Goal: Task Accomplishment & Management: Use online tool/utility

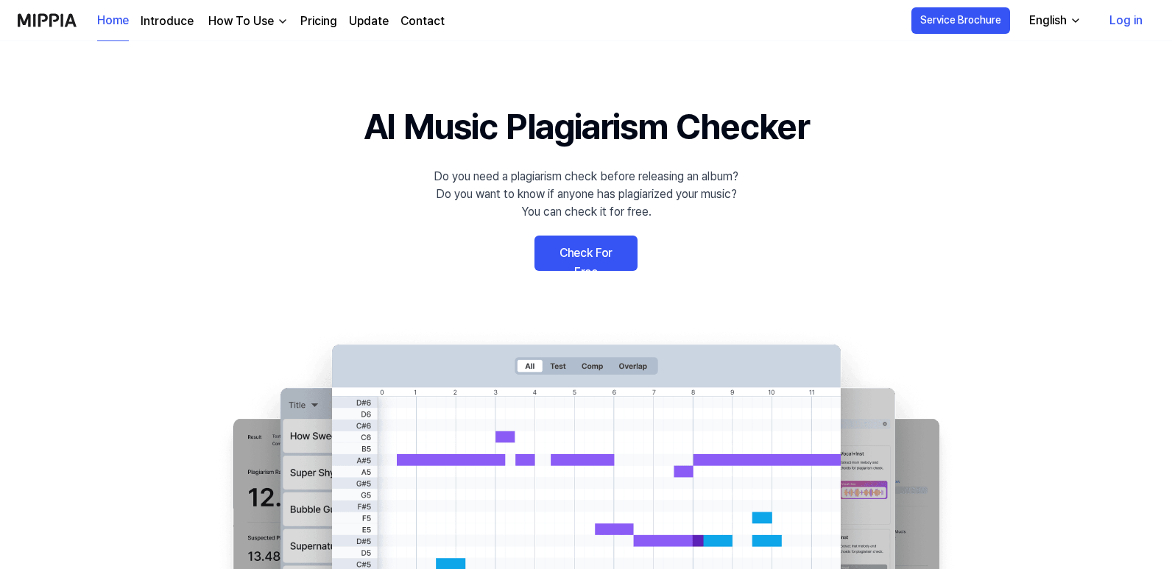
click at [589, 258] on link "Check For Free" at bounding box center [585, 253] width 103 height 35
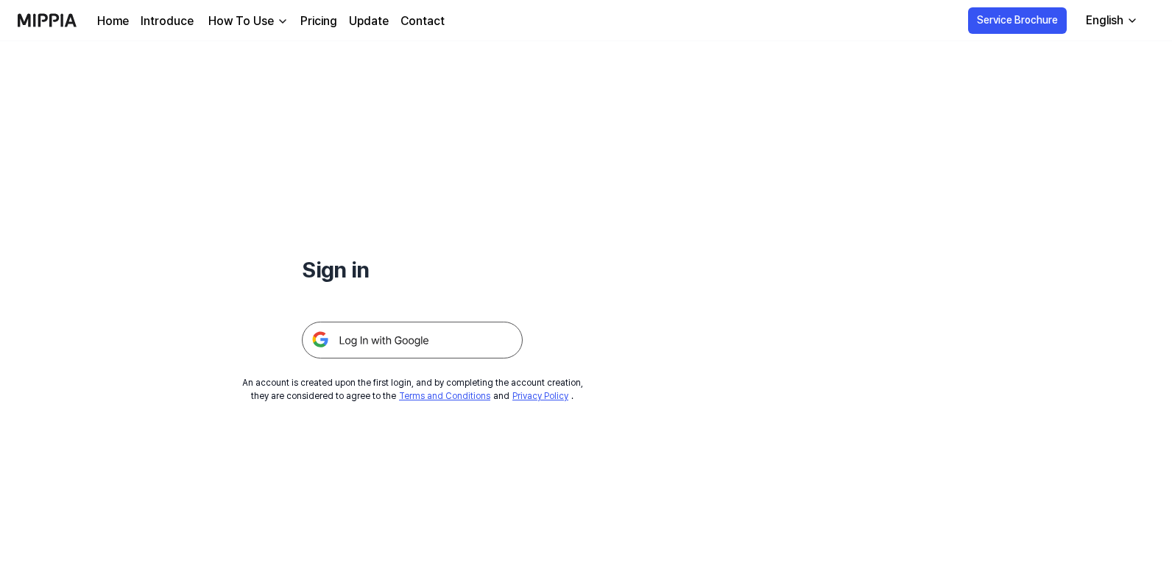
click at [420, 334] on img at bounding box center [412, 340] width 221 height 37
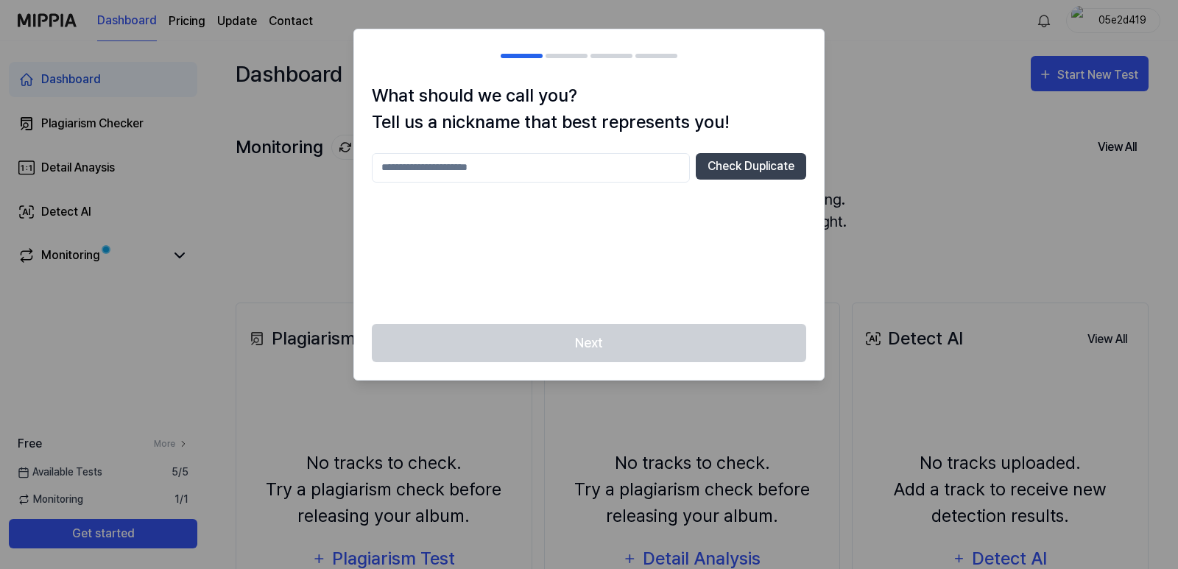
click at [475, 170] on input "text" at bounding box center [531, 167] width 318 height 29
type input "*****"
click at [557, 345] on div "Next" at bounding box center [589, 352] width 470 height 57
click at [740, 155] on button "Check Duplicate" at bounding box center [751, 166] width 110 height 26
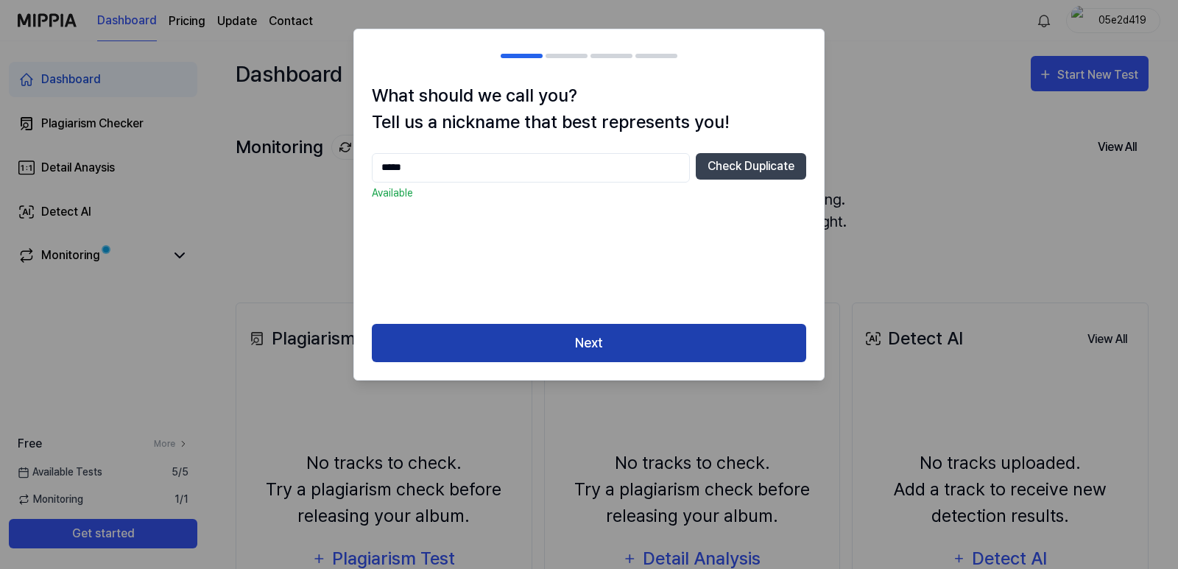
click at [678, 330] on button "Next" at bounding box center [589, 343] width 434 height 39
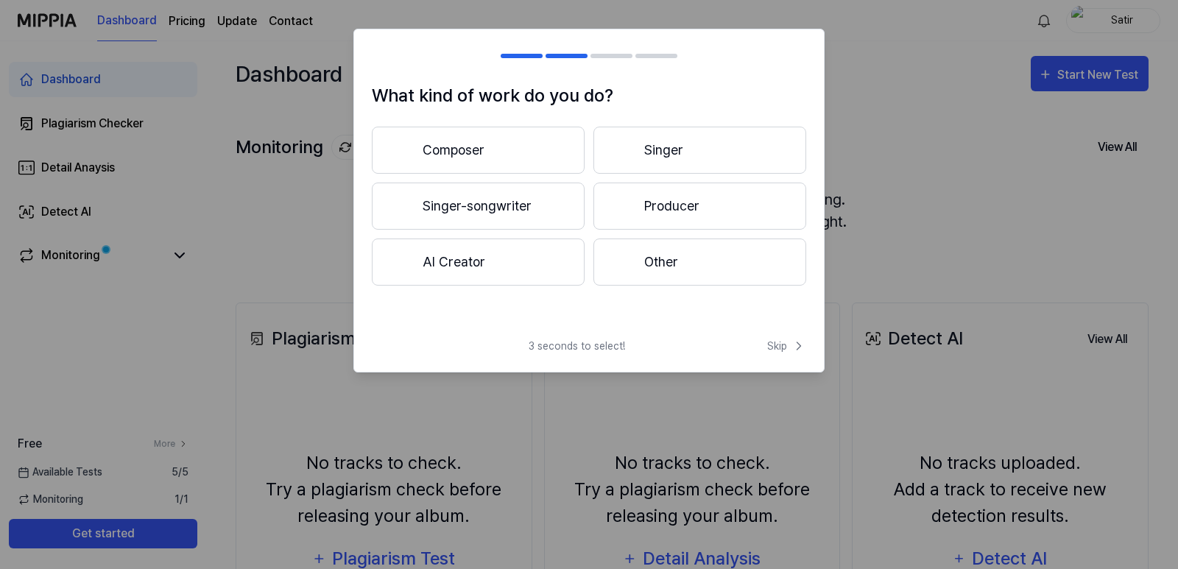
click at [650, 207] on button "Producer" at bounding box center [699, 206] width 213 height 47
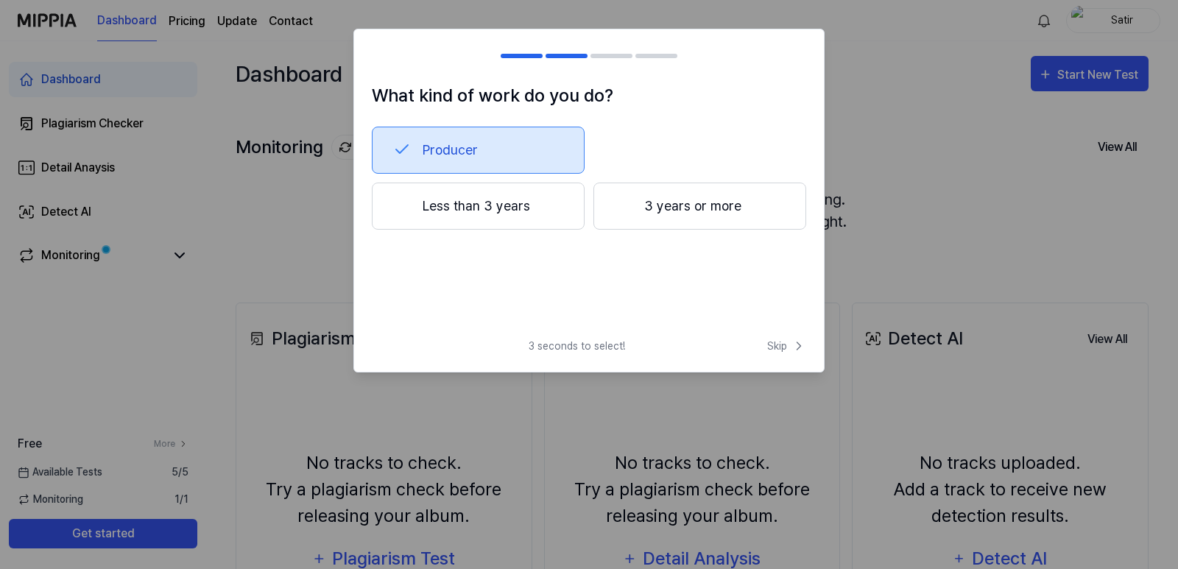
click at [669, 217] on button "3 years or more" at bounding box center [699, 206] width 213 height 47
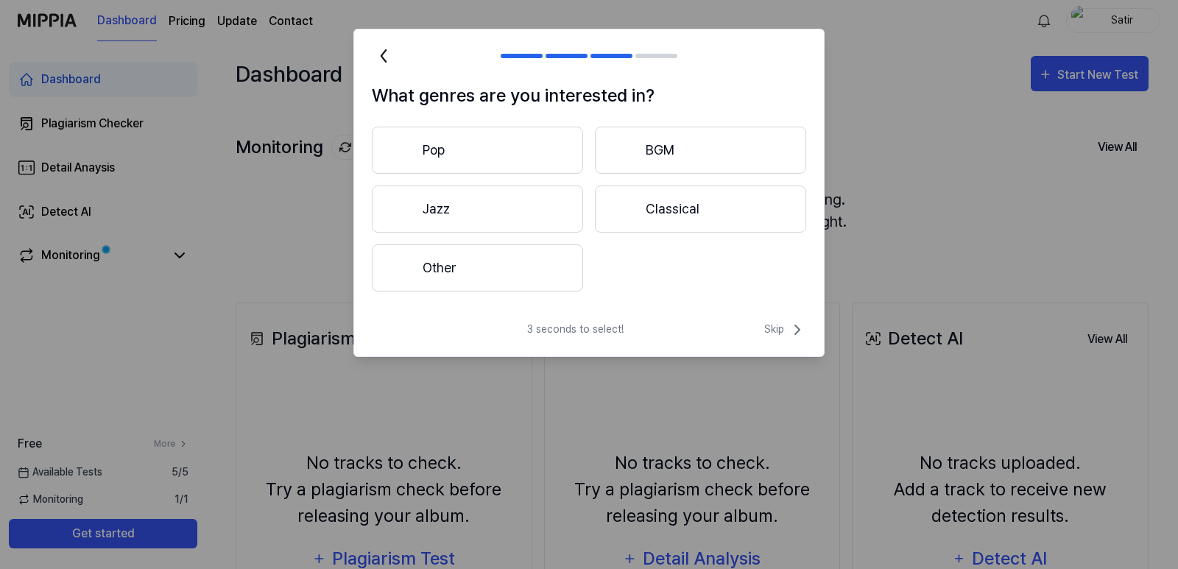
click at [555, 163] on button "Pop" at bounding box center [477, 150] width 211 height 47
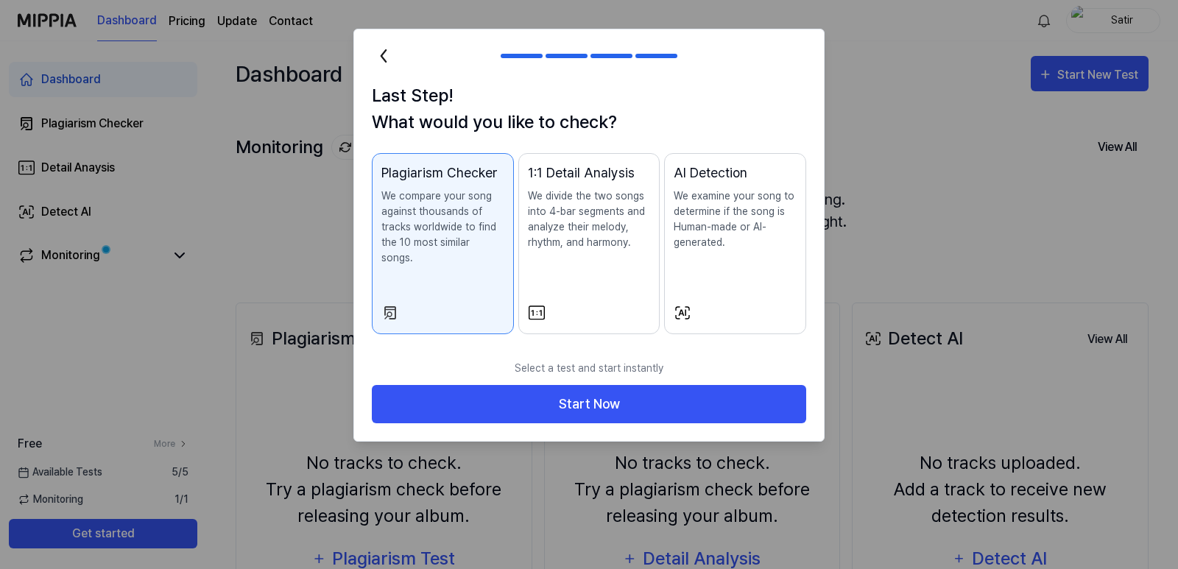
click at [385, 55] on icon at bounding box center [384, 56] width 24 height 24
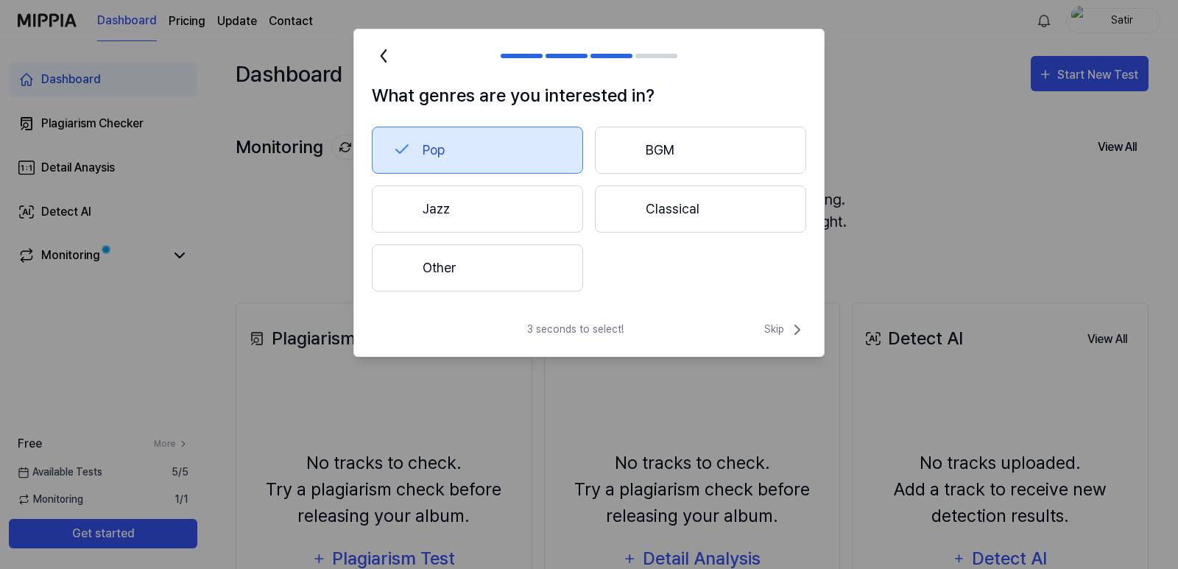
click at [439, 287] on button "Other" at bounding box center [477, 267] width 211 height 47
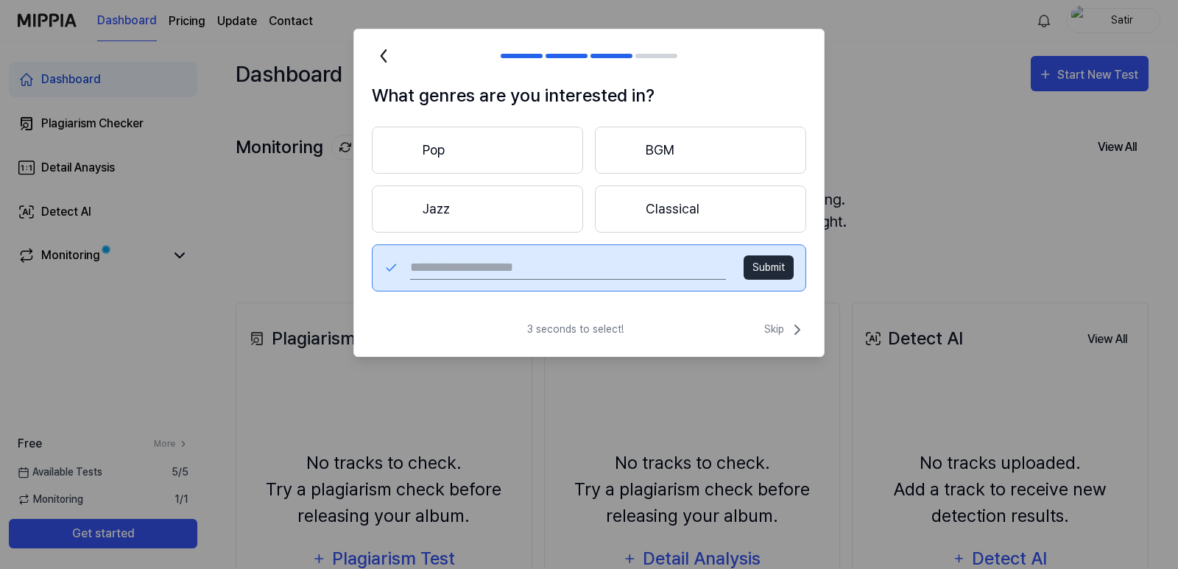
click at [600, 275] on input "text" at bounding box center [568, 268] width 316 height 24
type input "*******"
click at [782, 265] on button "Submit" at bounding box center [768, 267] width 50 height 24
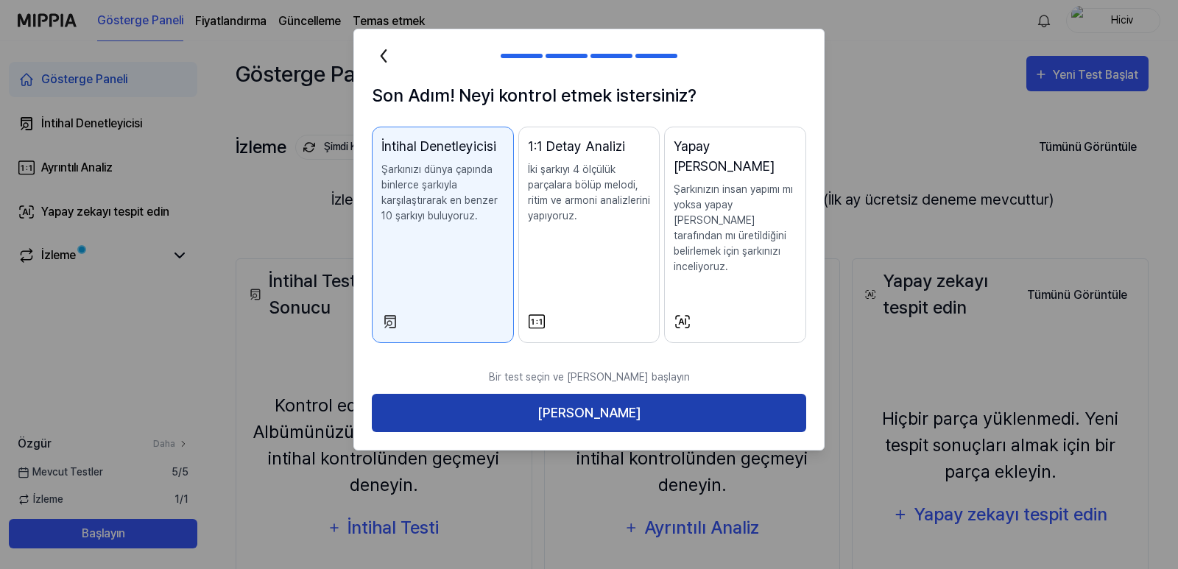
click at [629, 405] on font "[PERSON_NAME]" at bounding box center [588, 412] width 103 height 15
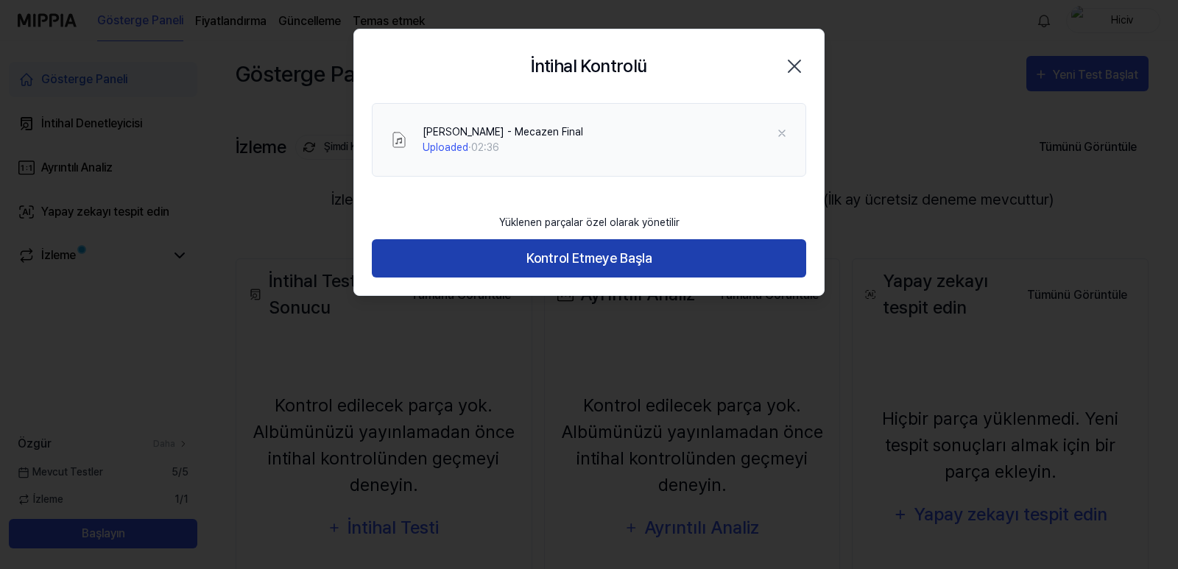
click at [536, 268] on font "Kontrol Etmeye Başla" at bounding box center [589, 258] width 126 height 21
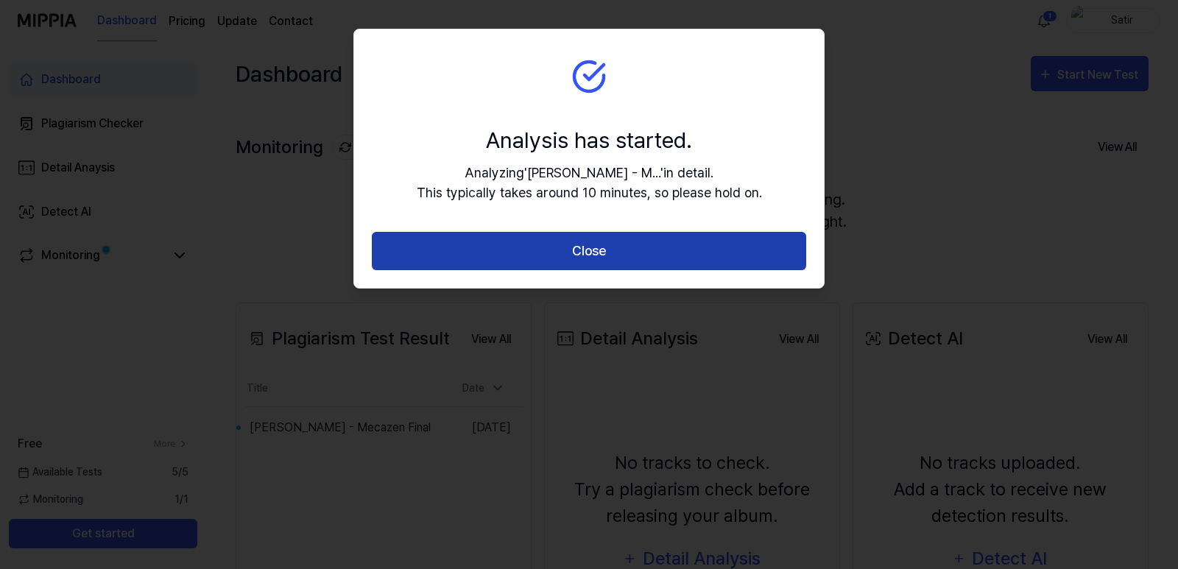
click at [562, 241] on button "Close" at bounding box center [589, 251] width 434 height 39
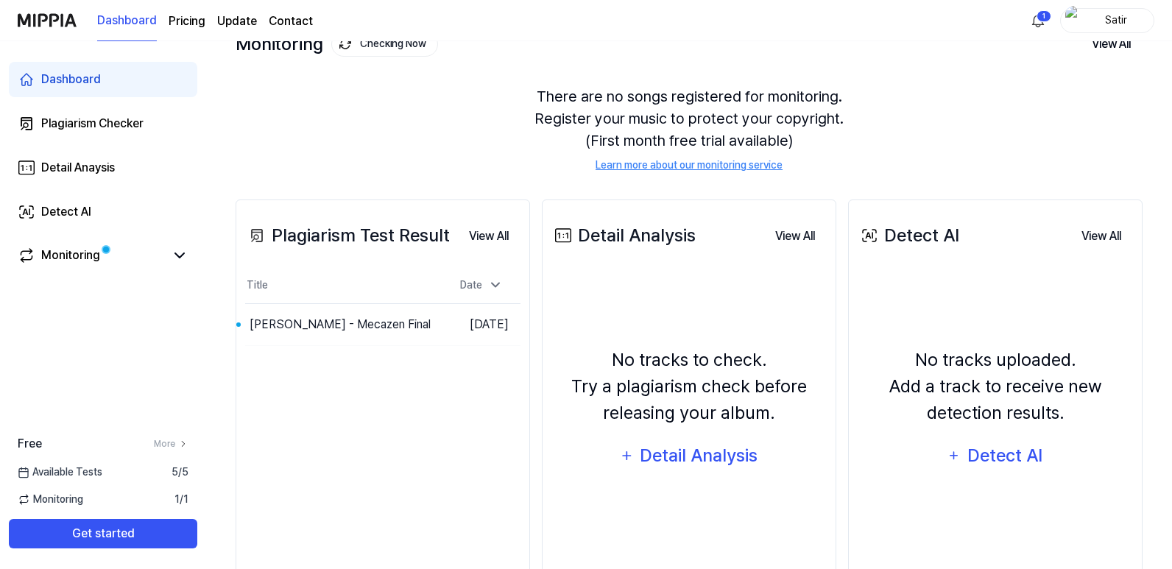
scroll to position [164, 0]
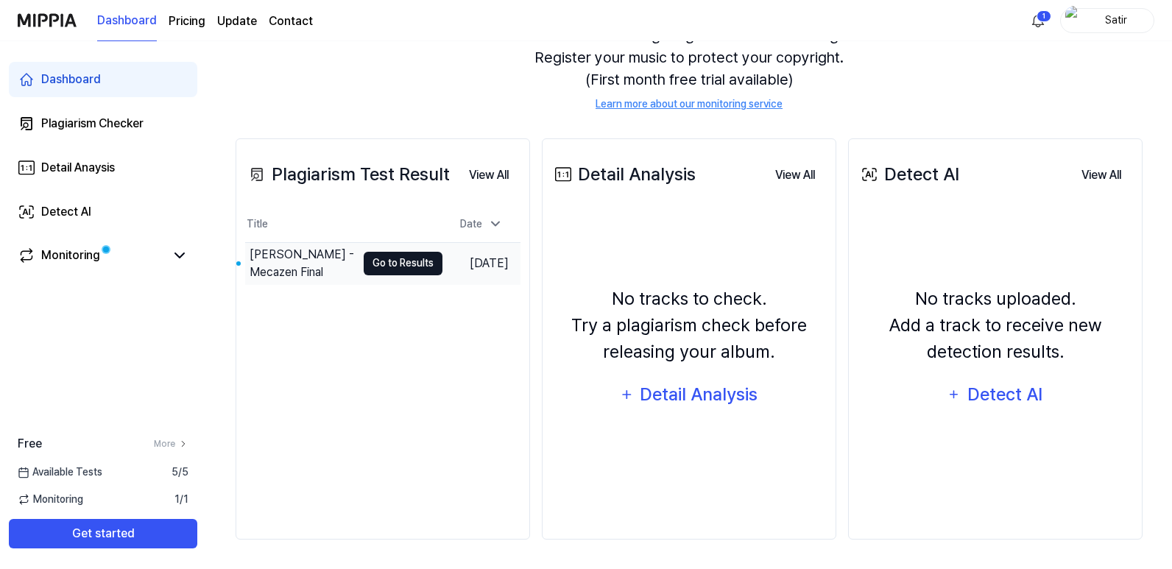
click at [412, 263] on button "Go to Results" at bounding box center [403, 264] width 79 height 24
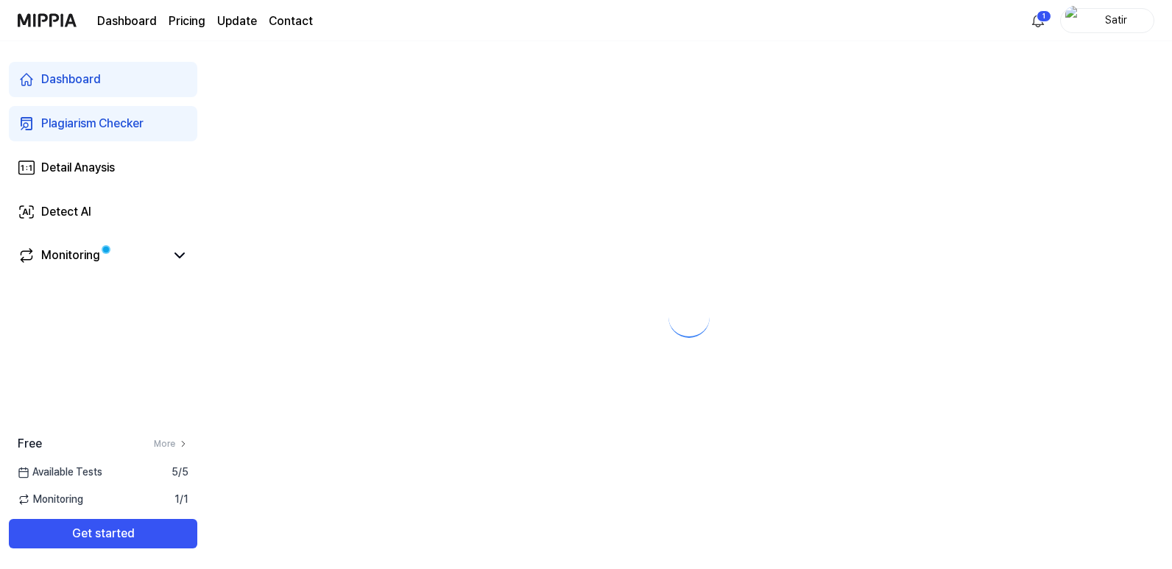
scroll to position [0, 0]
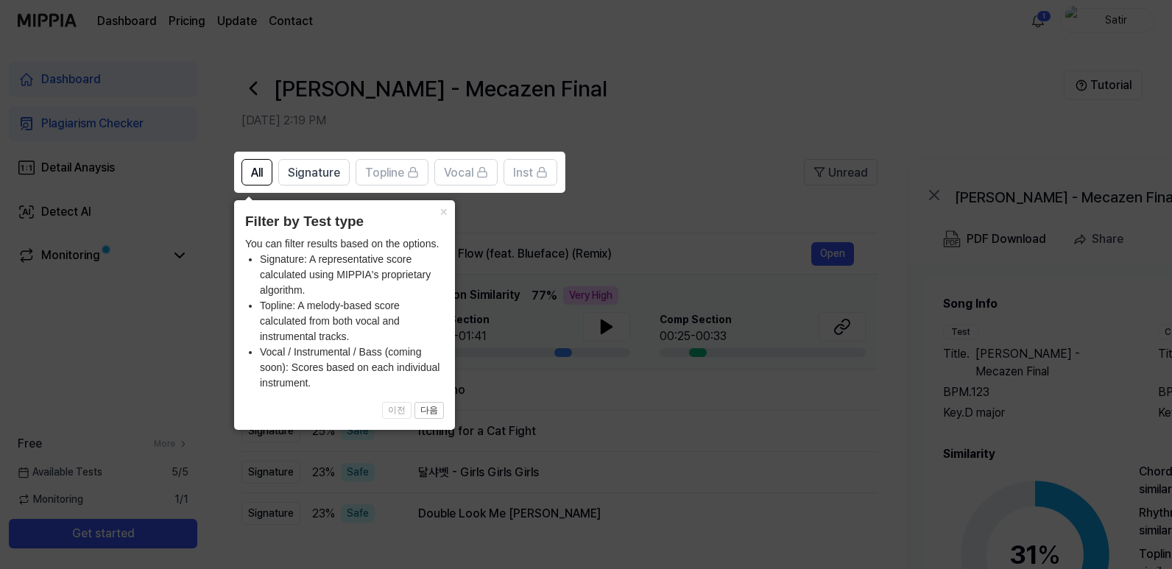
click at [541, 233] on icon at bounding box center [589, 284] width 1178 height 569
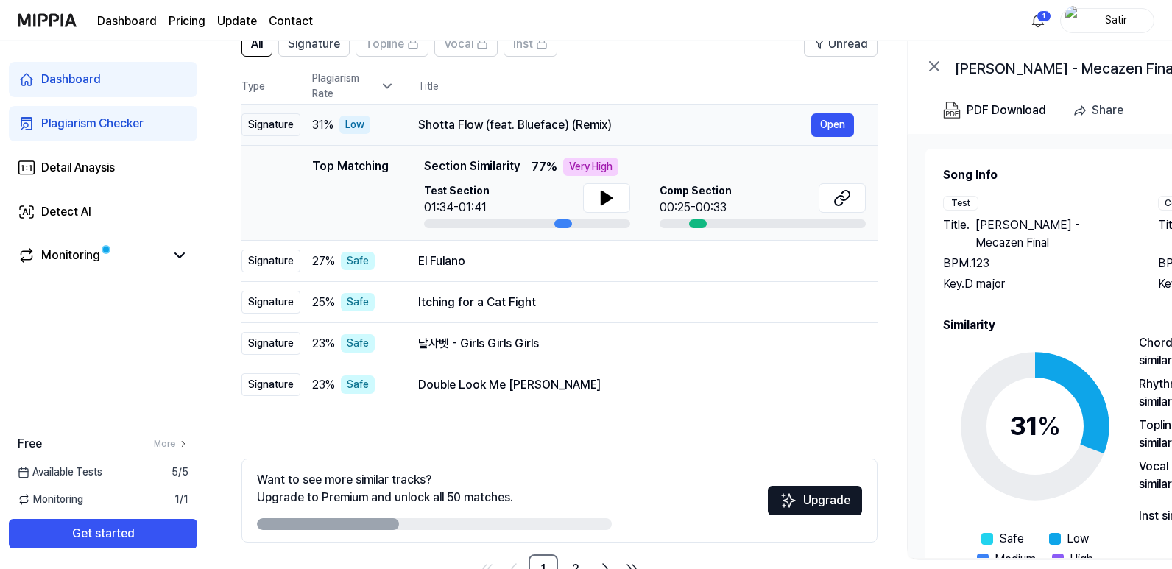
scroll to position [147, 0]
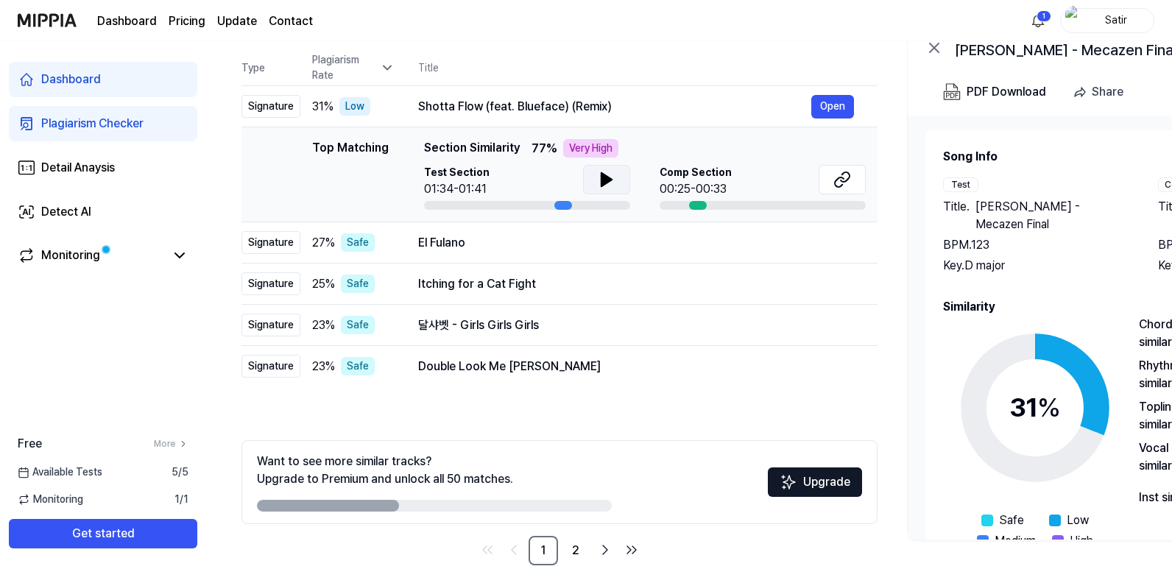
click at [612, 185] on icon at bounding box center [607, 180] width 18 height 18
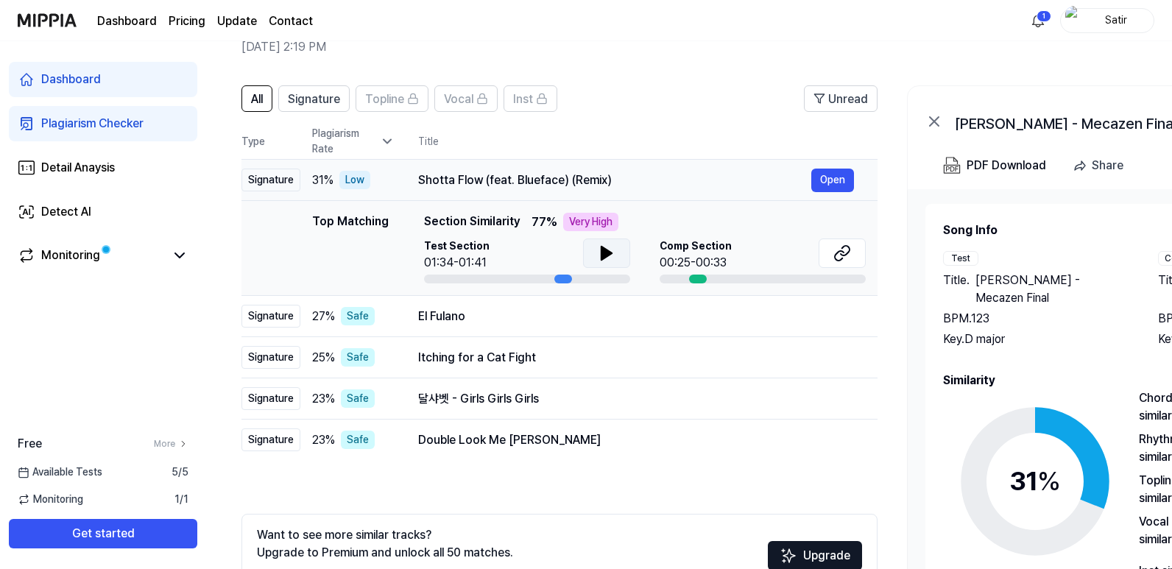
click at [547, 182] on div "Shotta Flow (feat. Blueface) (Remix)" at bounding box center [614, 180] width 393 height 18
click at [655, 174] on div "Shotta Flow (feat. Blueface) (Remix)" at bounding box center [614, 180] width 393 height 18
click at [813, 171] on button "Open" at bounding box center [832, 181] width 43 height 24
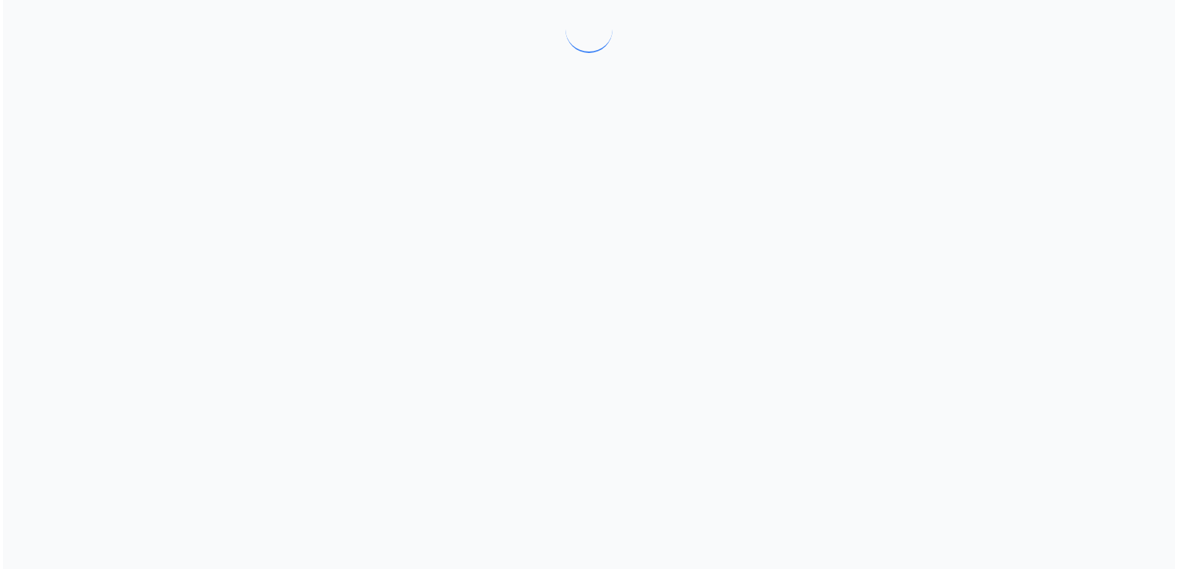
scroll to position [0, 0]
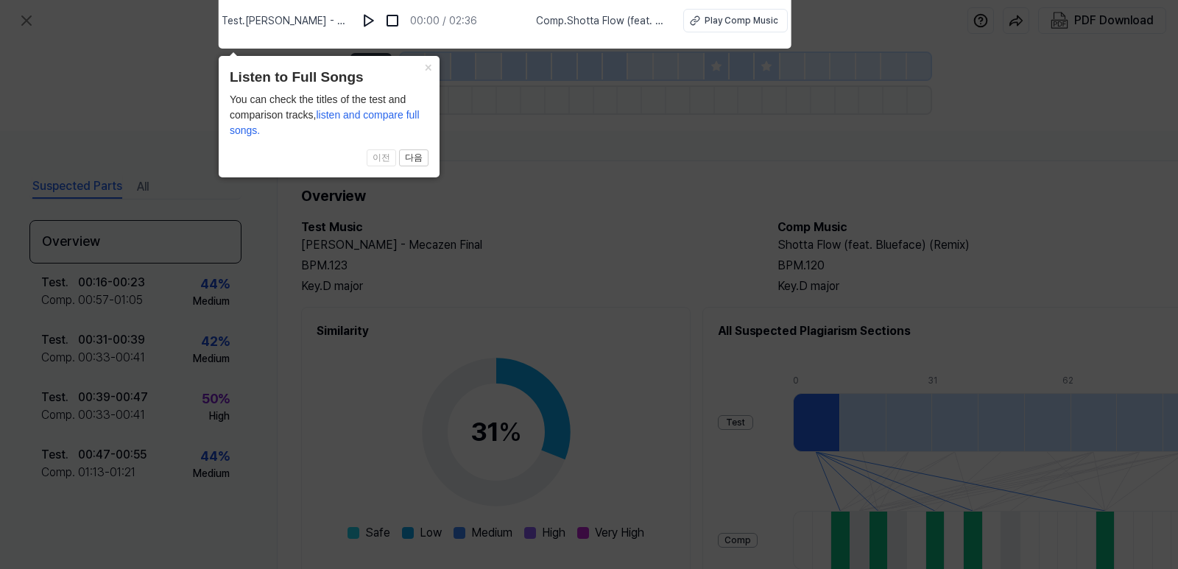
click at [520, 171] on icon at bounding box center [589, 281] width 1178 height 576
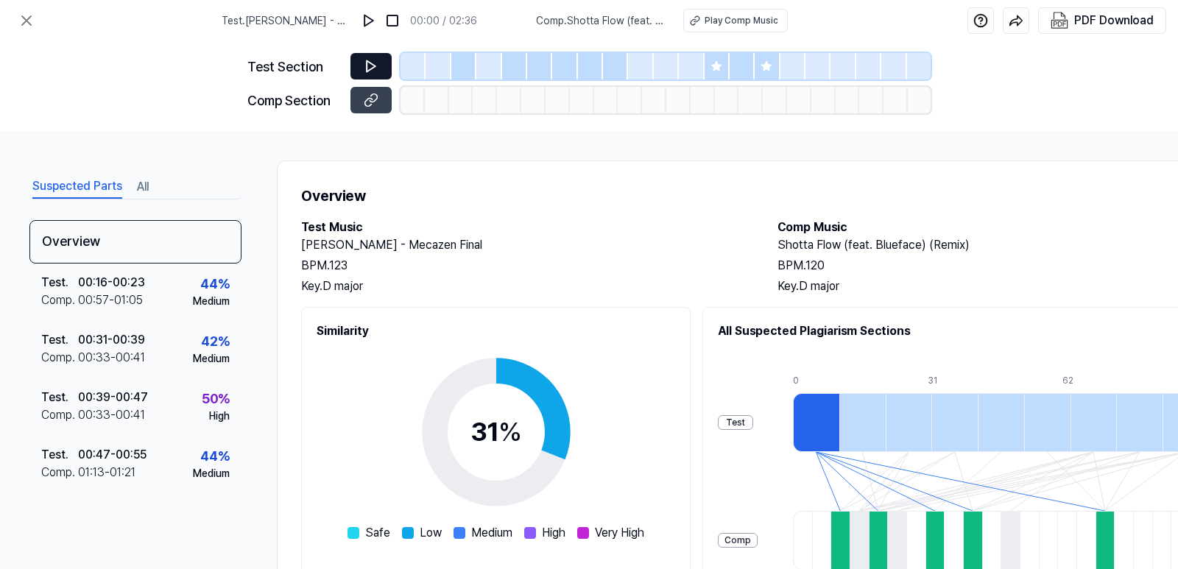
click at [369, 71] on icon at bounding box center [371, 66] width 15 height 15
click at [378, 65] on button at bounding box center [370, 66] width 41 height 26
click at [377, 68] on icon at bounding box center [371, 66] width 15 height 15
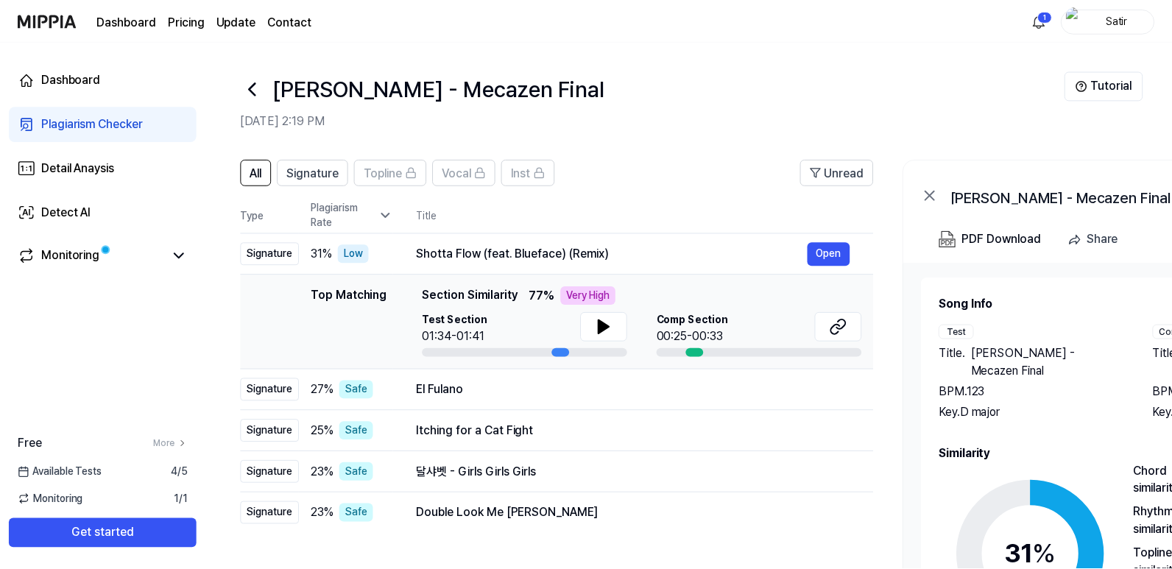
scroll to position [74, 0]
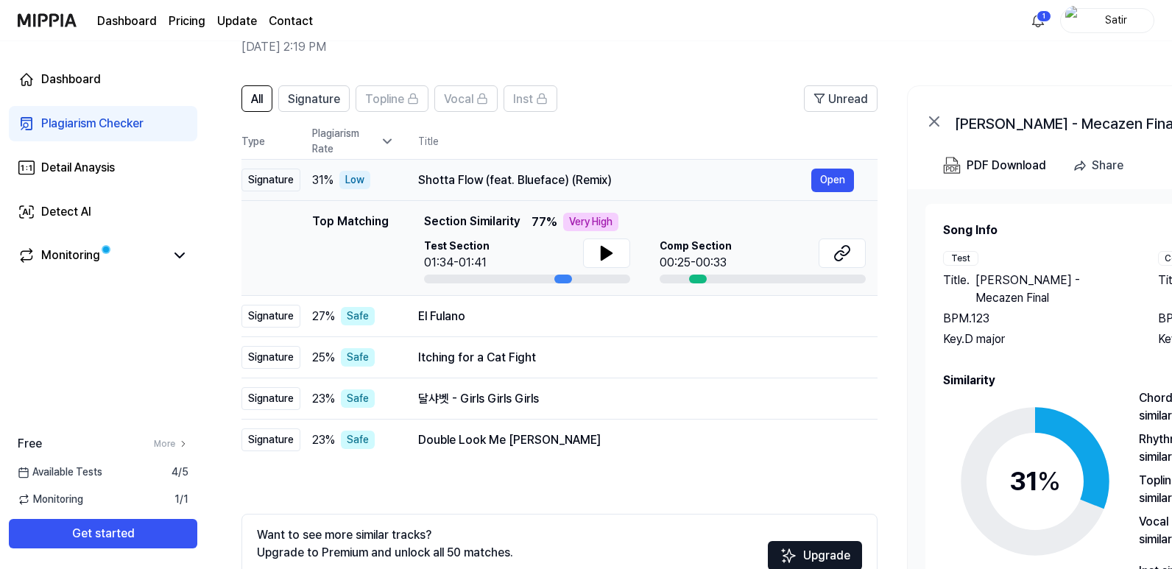
drag, startPoint x: 414, startPoint y: 177, endPoint x: 578, endPoint y: 177, distance: 164.1
click at [578, 177] on td "Shotta Flow (feat. Blueface) (Remix) Open" at bounding box center [635, 180] width 483 height 41
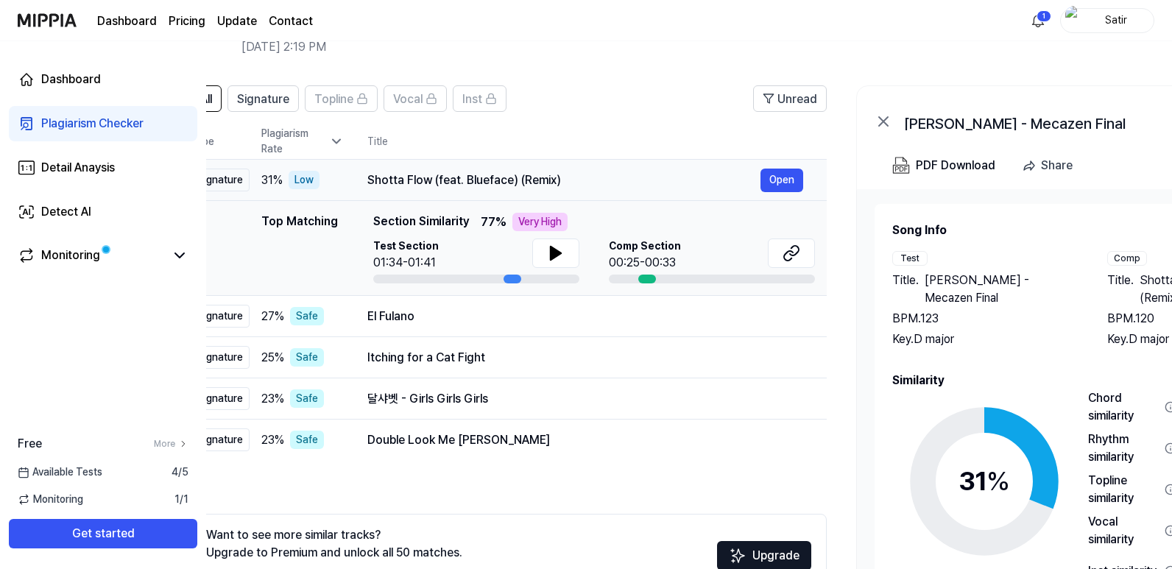
drag, startPoint x: 607, startPoint y: 180, endPoint x: 584, endPoint y: 171, distance: 25.2
click at [578, 171] on div "Shotta Flow (feat. Blueface) (Remix)" at bounding box center [563, 180] width 393 height 18
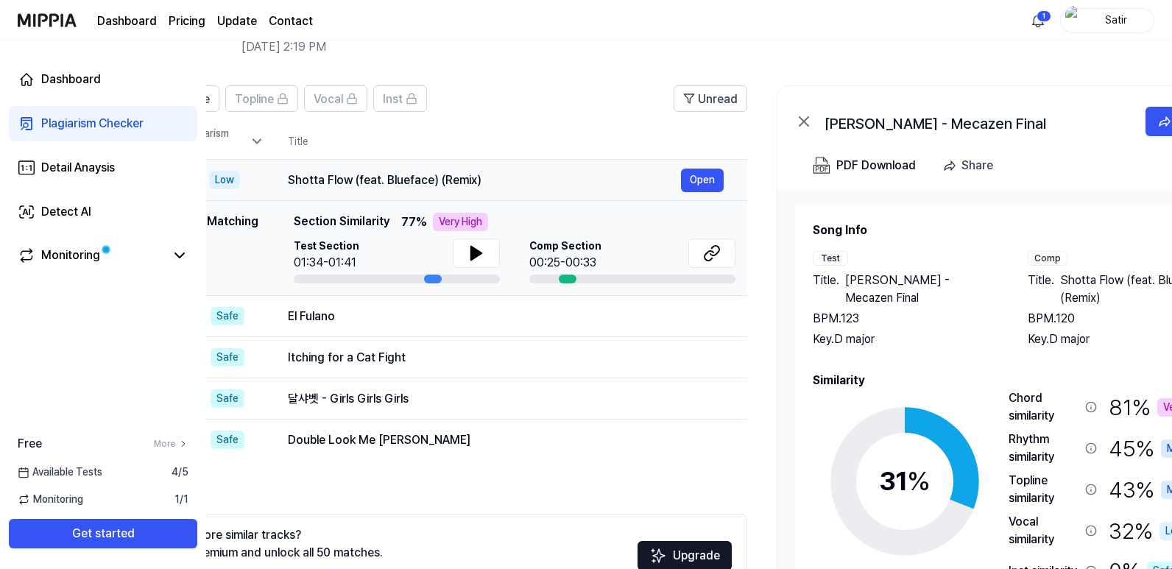
scroll to position [0, 0]
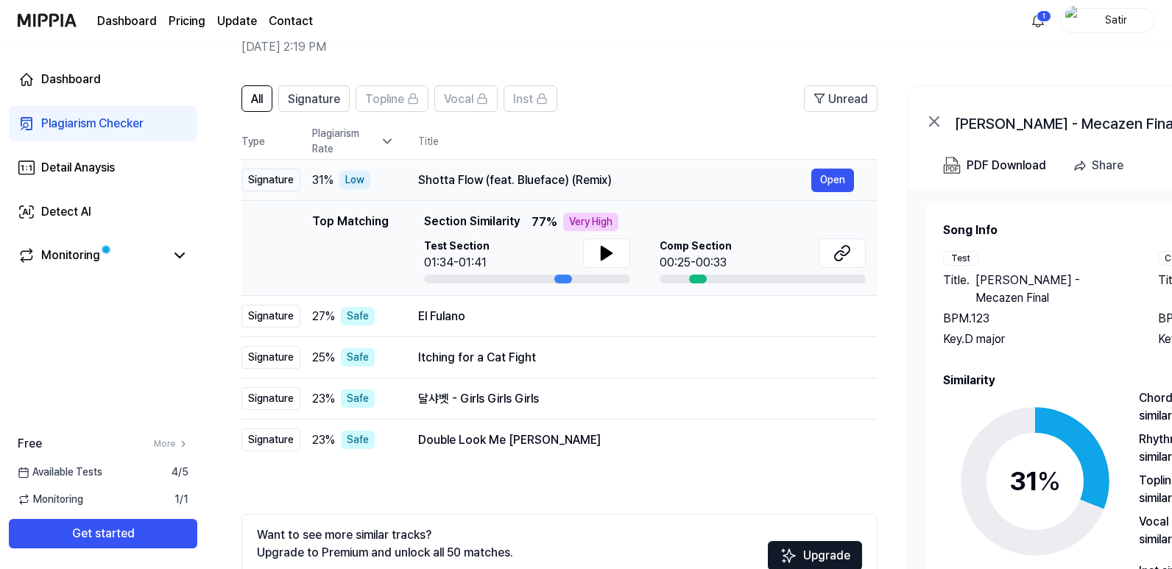
drag, startPoint x: 596, startPoint y: 182, endPoint x: 646, endPoint y: 183, distance: 50.1
click at [646, 183] on div "Shotta Flow (feat. Blueface) (Remix)" at bounding box center [614, 180] width 393 height 18
drag, startPoint x: 423, startPoint y: 180, endPoint x: 474, endPoint y: 178, distance: 50.8
click at [474, 178] on div "Shotta Flow (feat. Blueface) (Remix)" at bounding box center [614, 180] width 393 height 18
drag, startPoint x: 413, startPoint y: 180, endPoint x: 444, endPoint y: 180, distance: 30.9
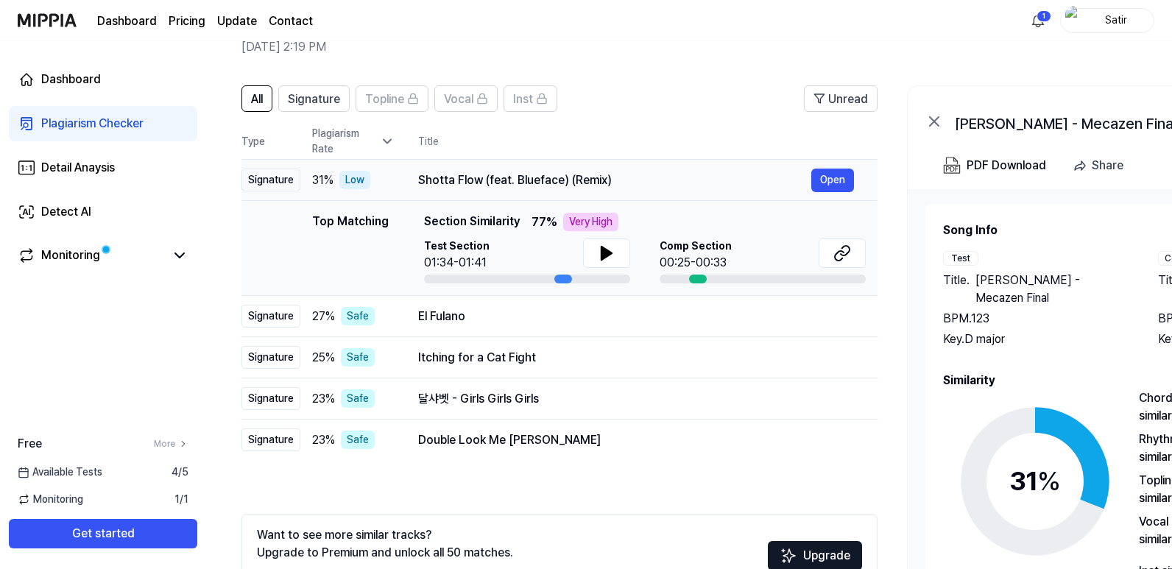
click at [444, 180] on td "Shotta Flow (feat. Blueface) (Remix) Open" at bounding box center [635, 180] width 483 height 41
click at [445, 180] on div "Shotta Flow (feat. Blueface) (Remix)" at bounding box center [614, 180] width 393 height 18
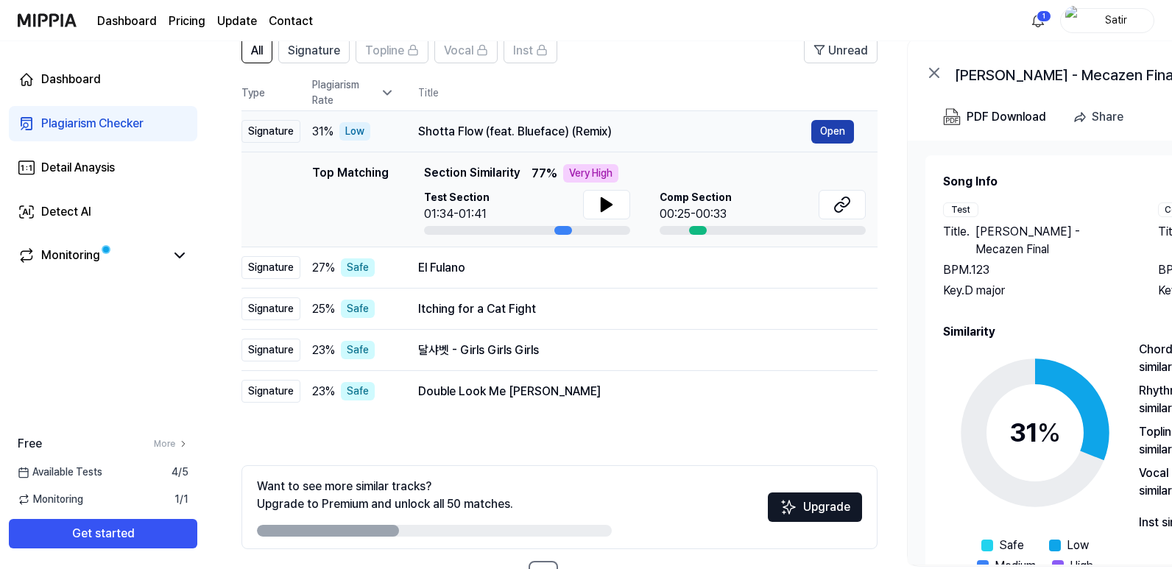
scroll to position [173, 0]
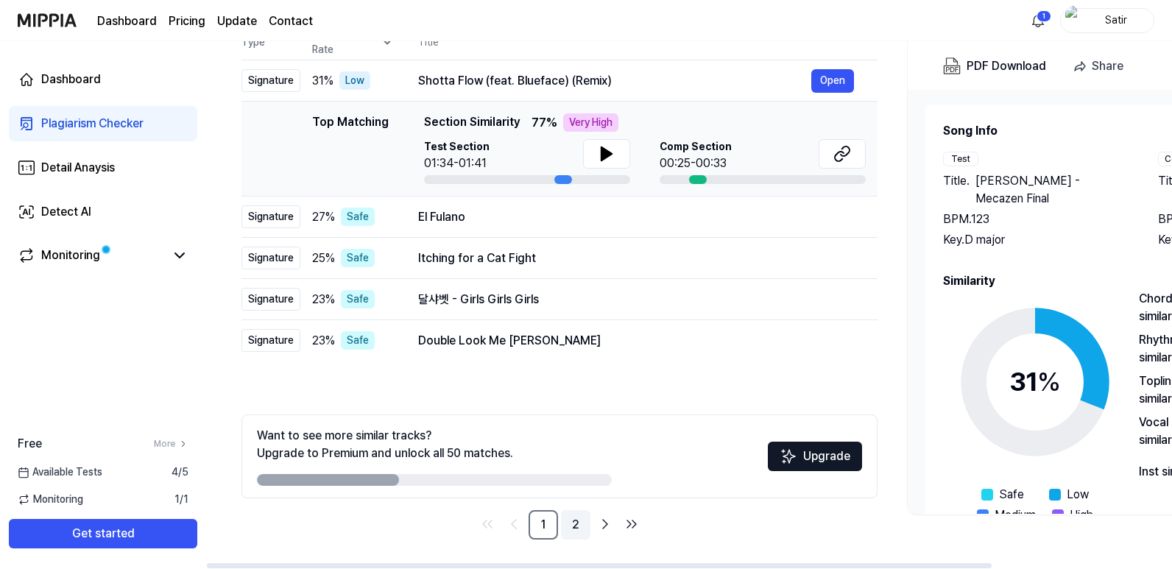
click at [571, 520] on link "2" at bounding box center [575, 524] width 29 height 29
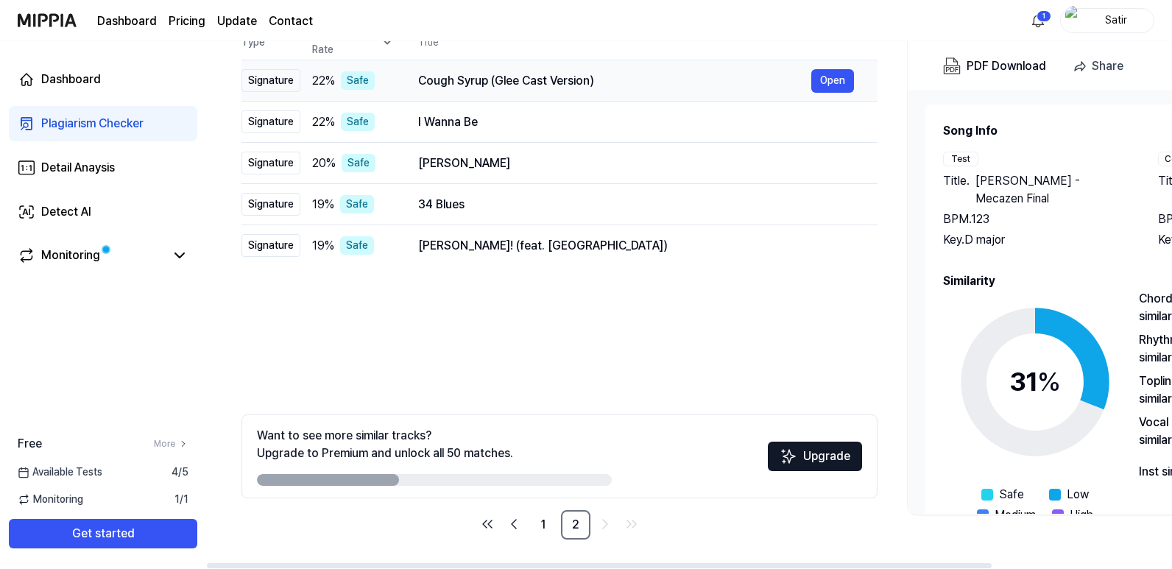
click at [567, 75] on div "Cough Syrup (Glee Cast Version)" at bounding box center [614, 81] width 393 height 18
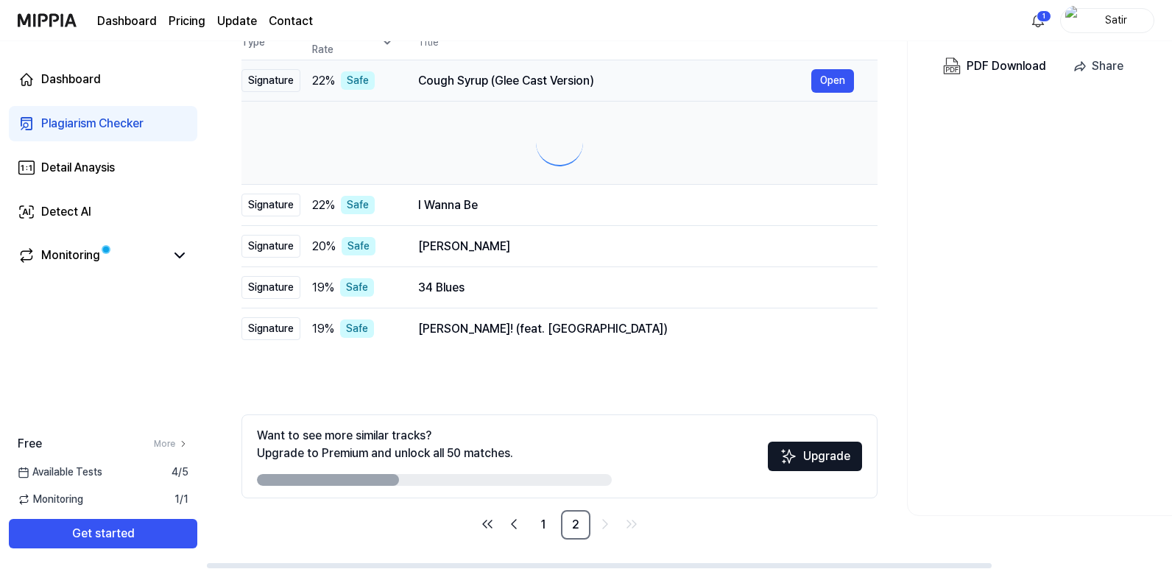
click at [567, 75] on div "Cough Syrup (Glee Cast Version)" at bounding box center [614, 81] width 393 height 18
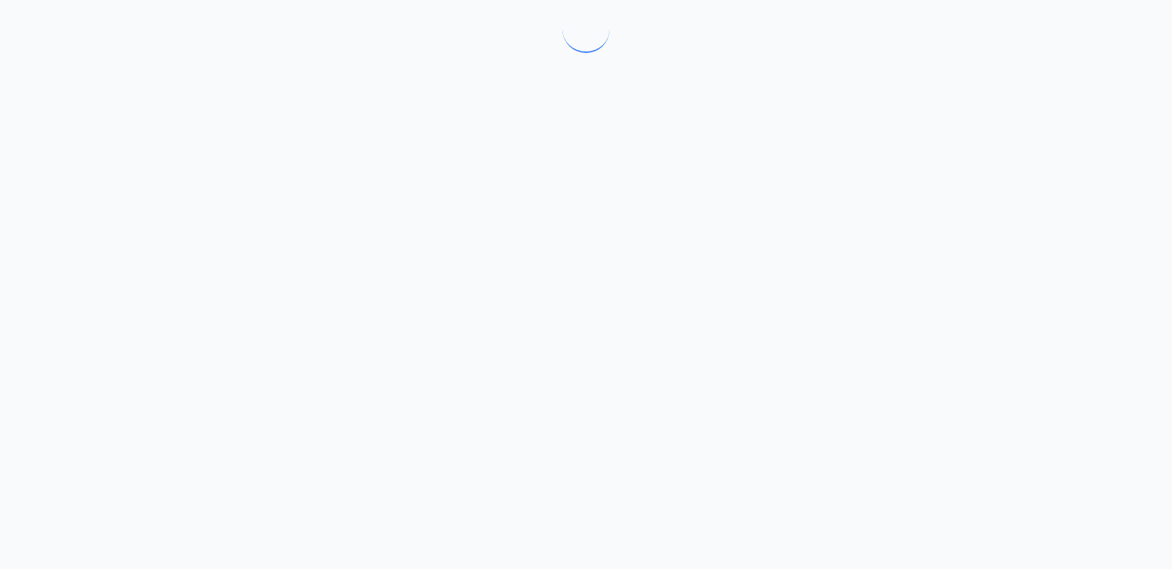
click at [567, 75] on div at bounding box center [586, 284] width 1172 height 569
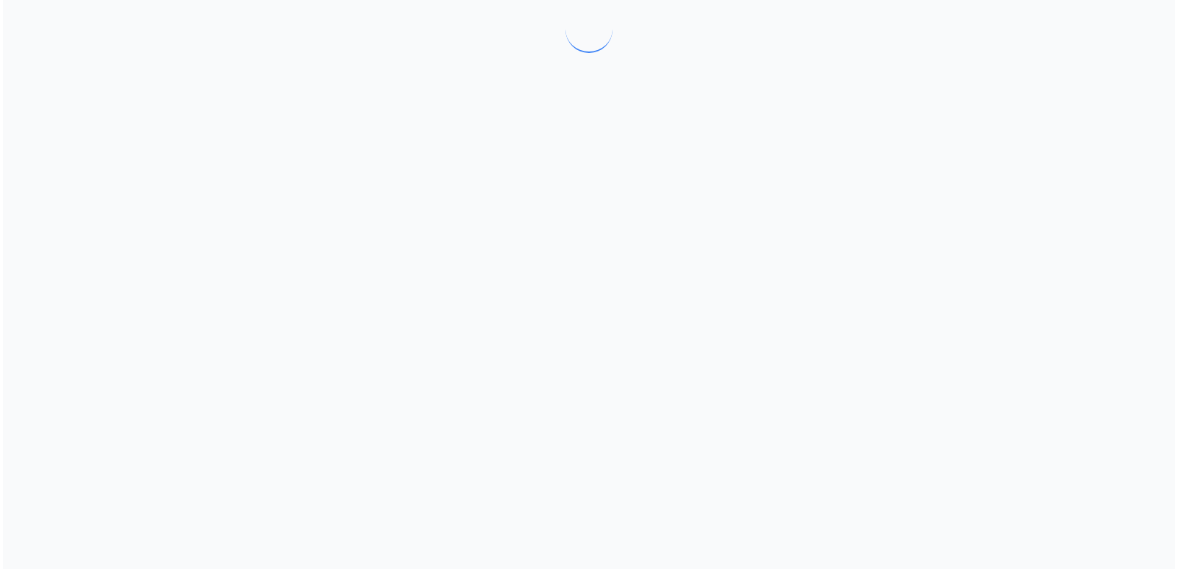
scroll to position [0, 0]
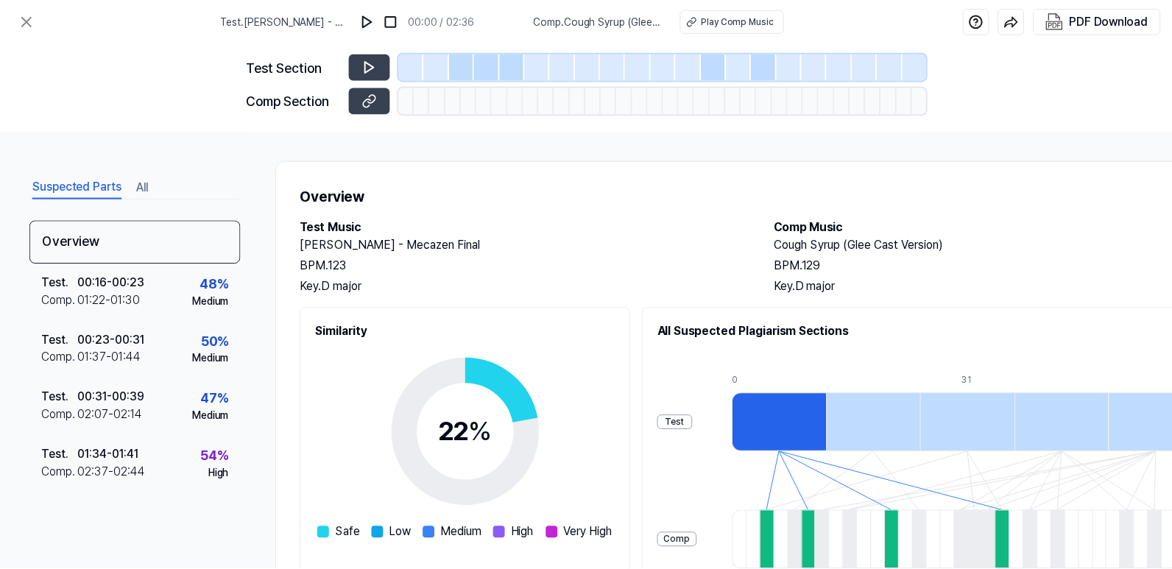
scroll to position [173, 0]
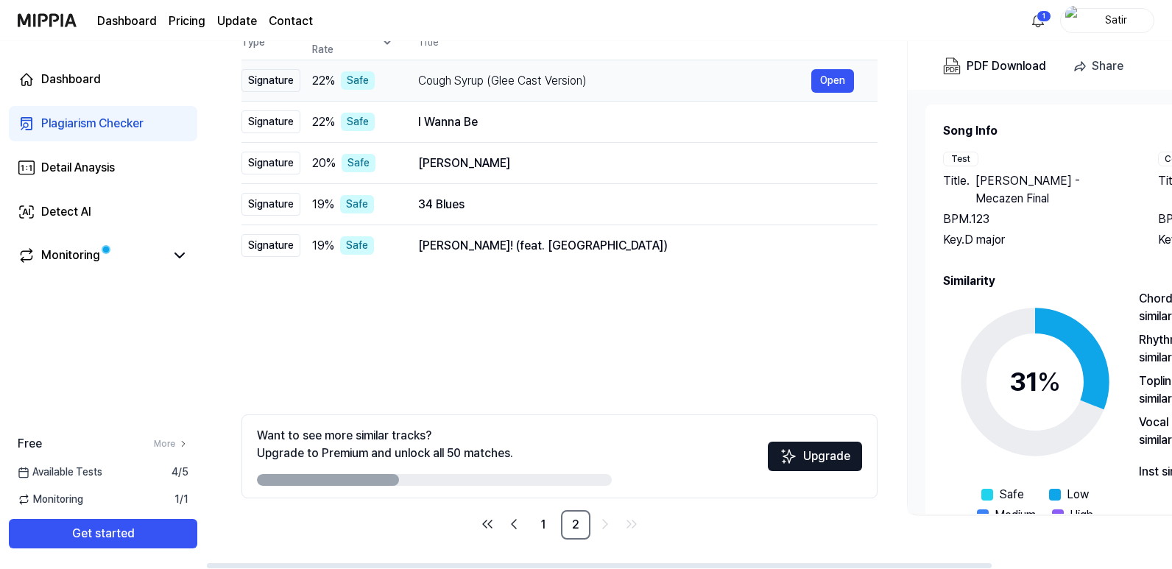
click at [466, 72] on div "Cough Syrup (Glee Cast Version)" at bounding box center [614, 81] width 393 height 18
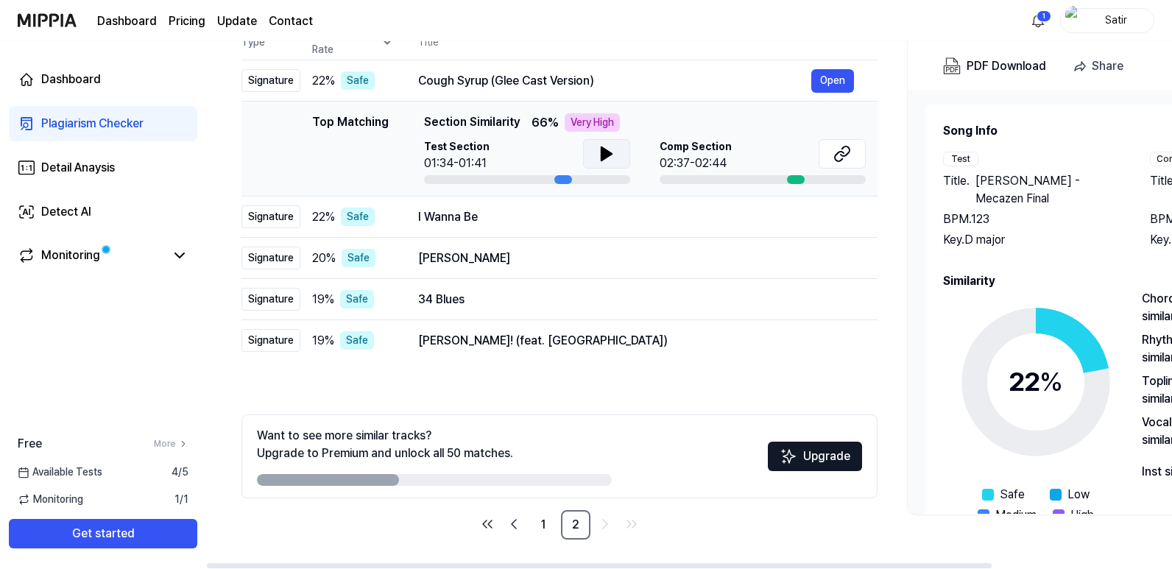
click at [595, 152] on button at bounding box center [606, 153] width 47 height 29
click at [796, 182] on div at bounding box center [796, 179] width 18 height 9
click at [470, 213] on div "I Wanna Be" at bounding box center [614, 217] width 393 height 18
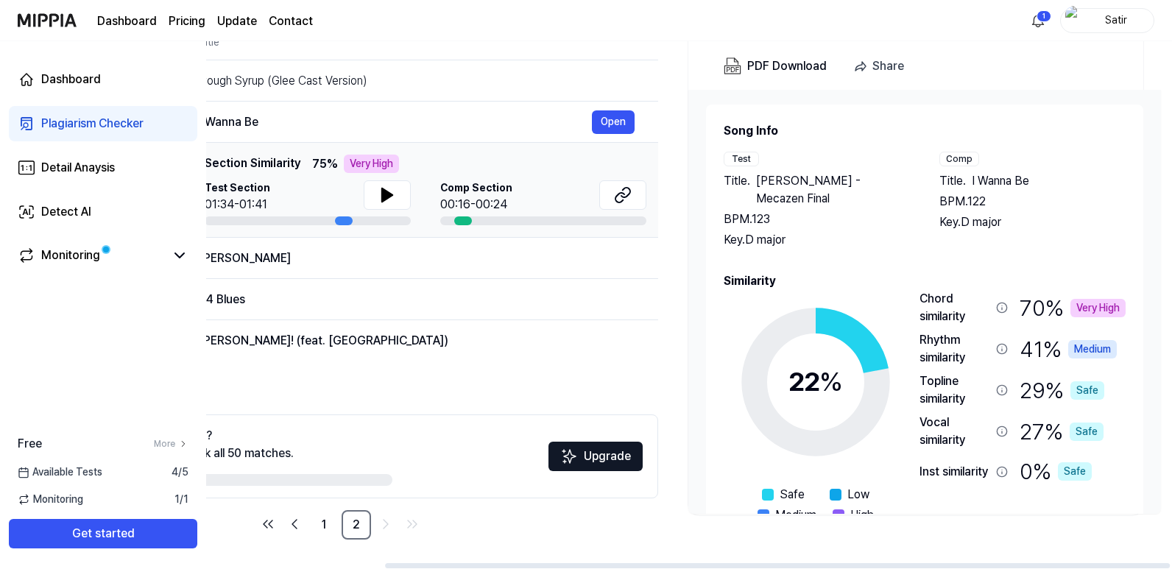
scroll to position [0, 221]
drag, startPoint x: 842, startPoint y: 565, endPoint x: 1052, endPoint y: 562, distance: 210.5
click at [1052, 563] on div at bounding box center [778, 565] width 785 height 5
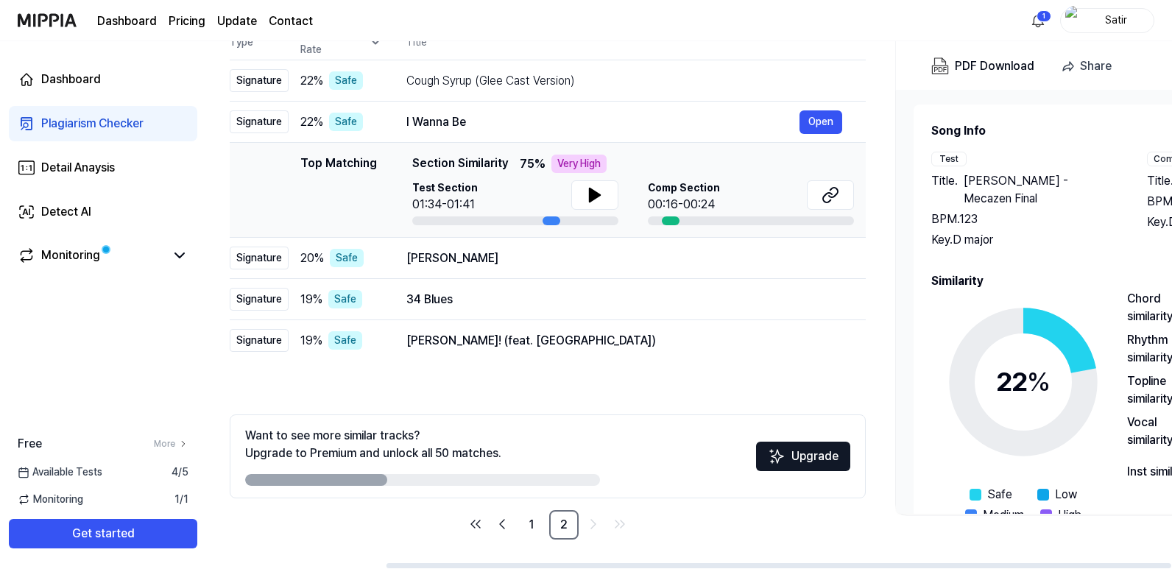
scroll to position [0, 0]
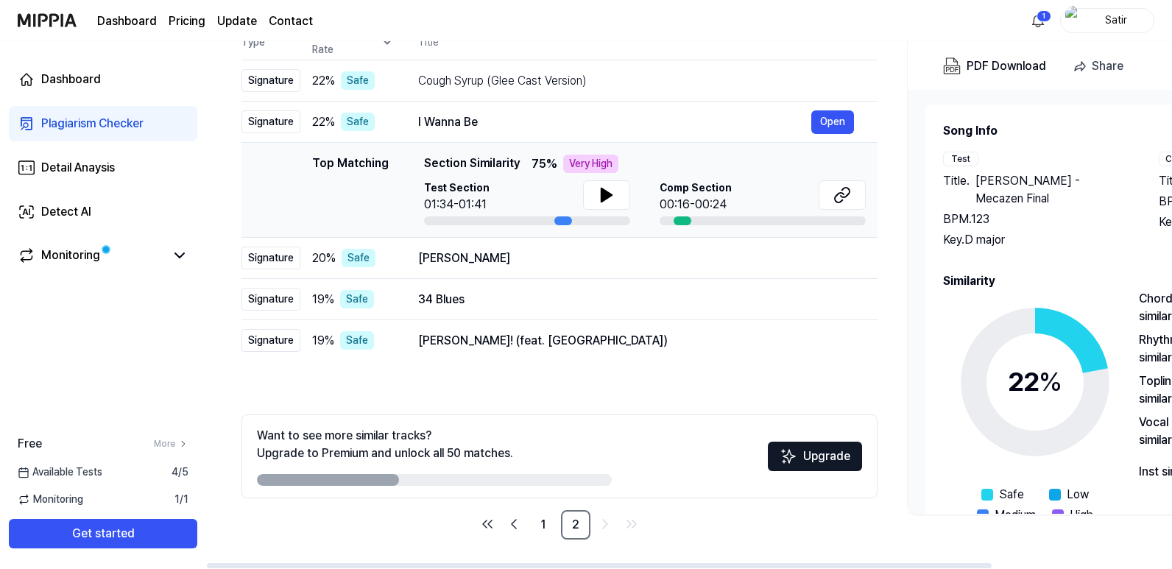
drag, startPoint x: 840, startPoint y: 566, endPoint x: 547, endPoint y: 533, distance: 294.8
click at [547, 563] on div at bounding box center [599, 565] width 785 height 5
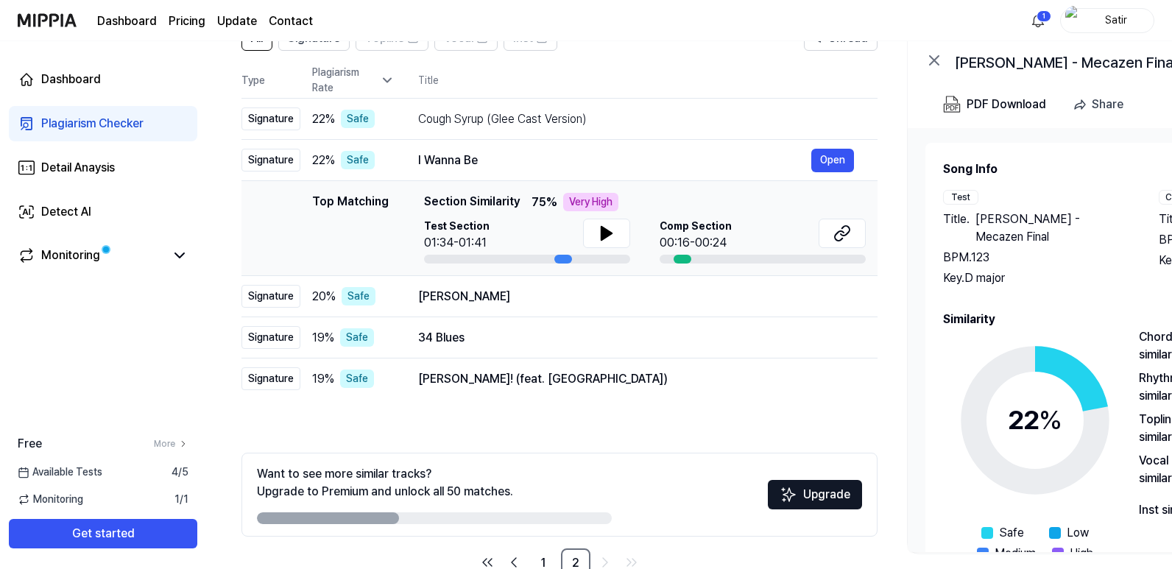
scroll to position [173, 0]
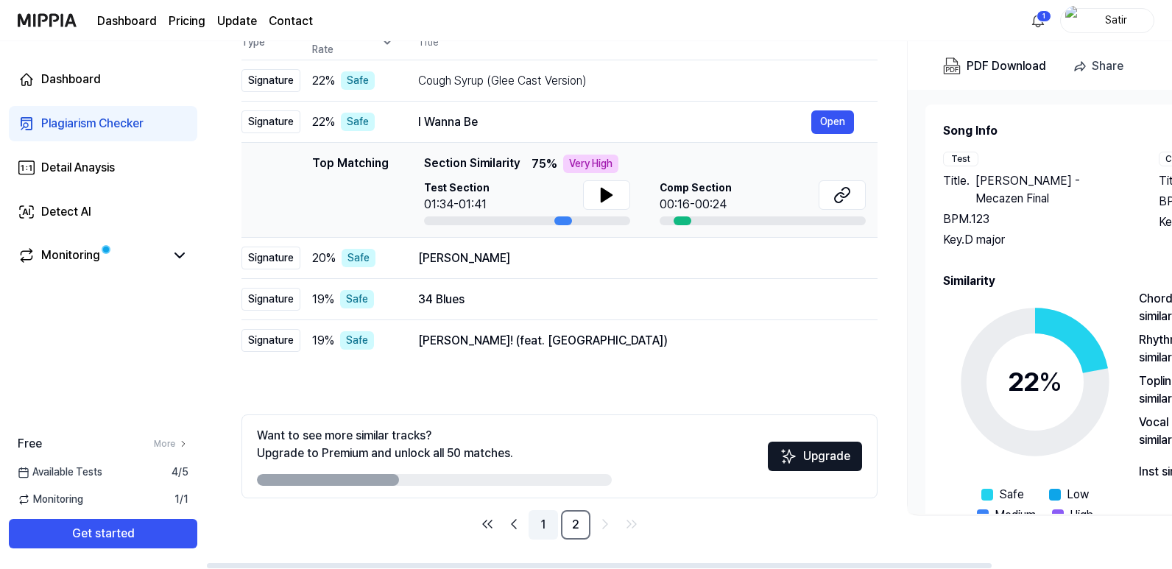
click at [538, 520] on link "1" at bounding box center [542, 524] width 29 height 29
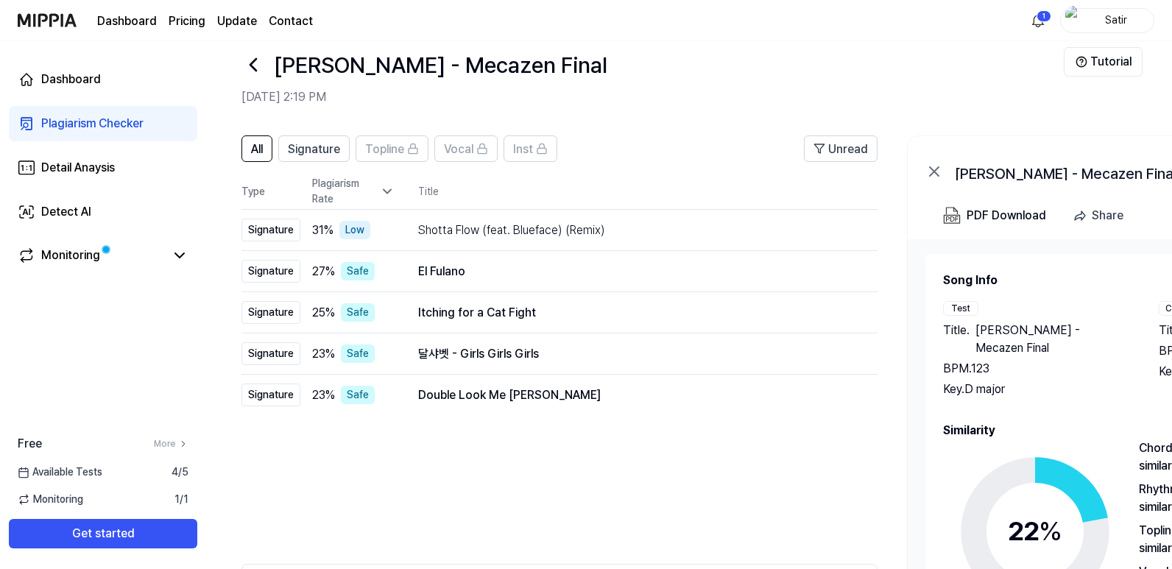
scroll to position [0, 0]
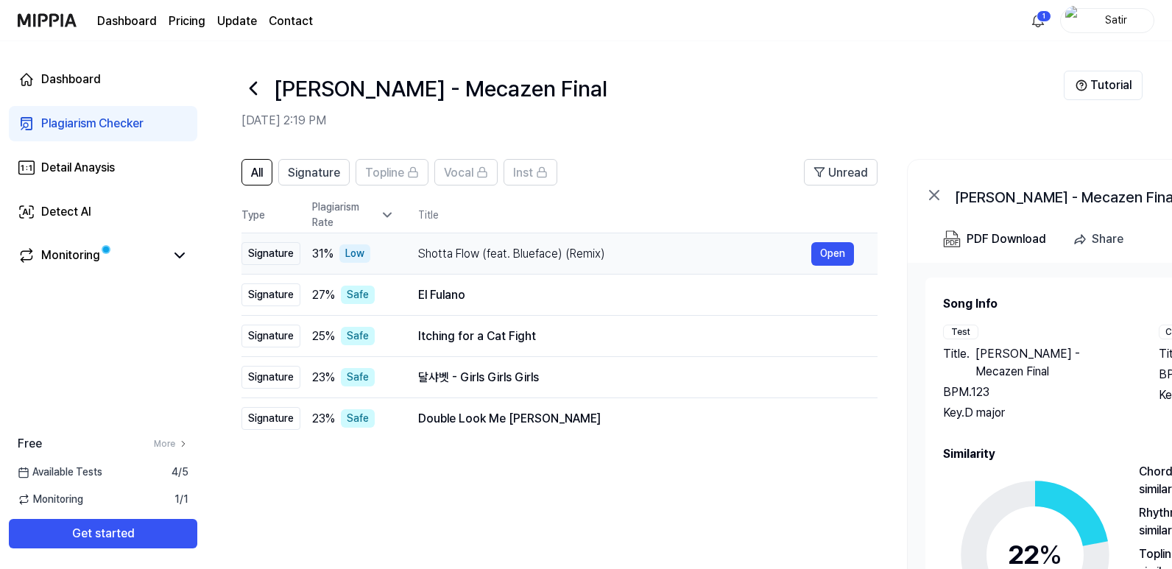
click at [517, 258] on div "Shotta Flow (feat. Blueface) (Remix)" at bounding box center [614, 254] width 393 height 18
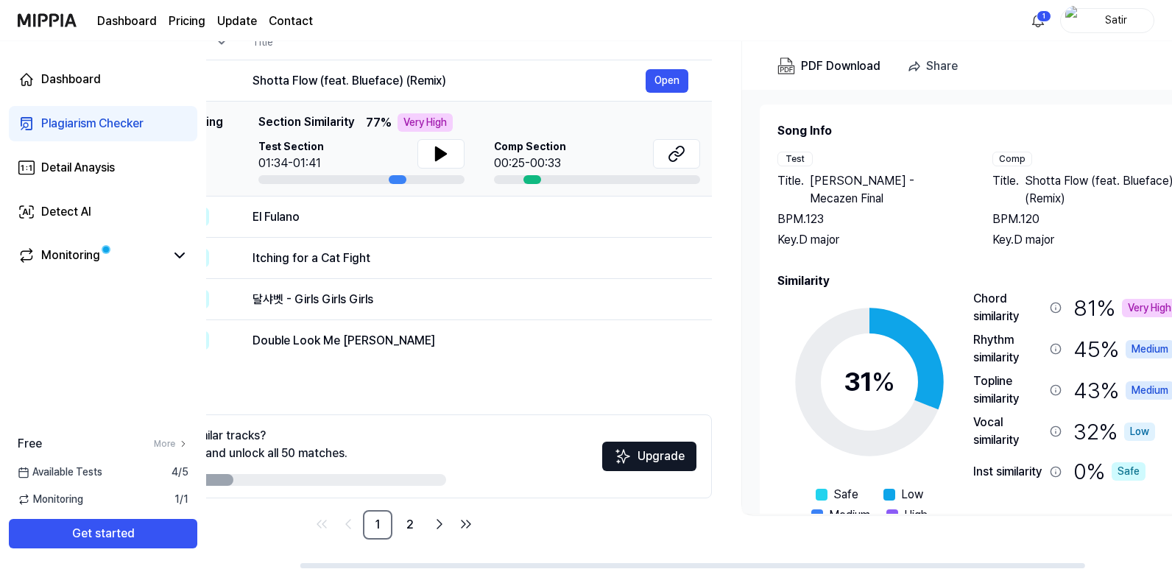
scroll to position [0, 221]
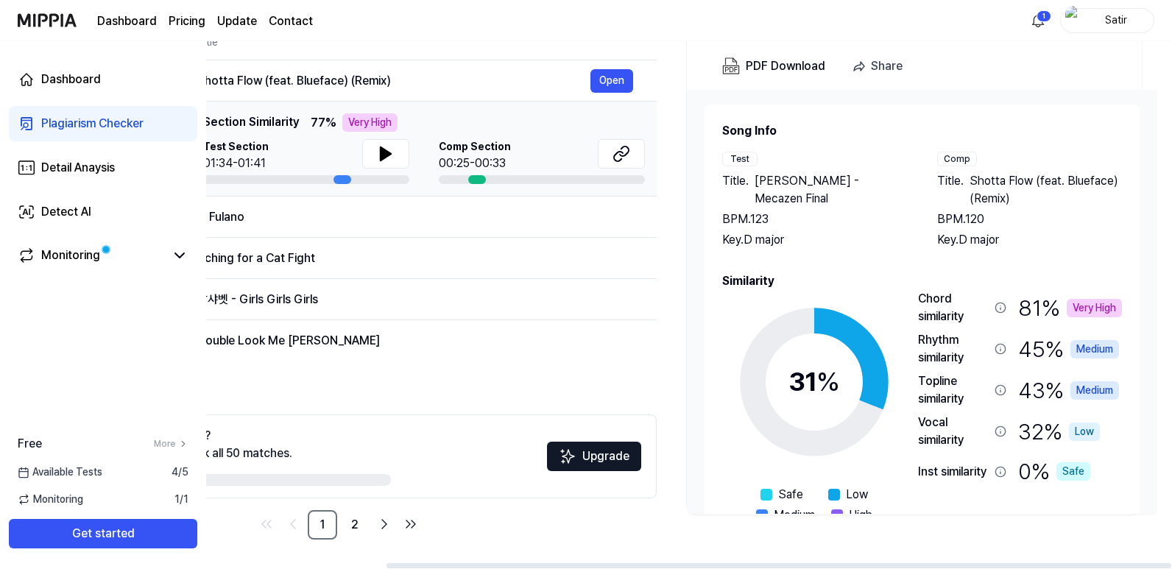
drag, startPoint x: 448, startPoint y: 564, endPoint x: 774, endPoint y: 529, distance: 327.1
click at [770, 563] on div at bounding box center [778, 565] width 785 height 5
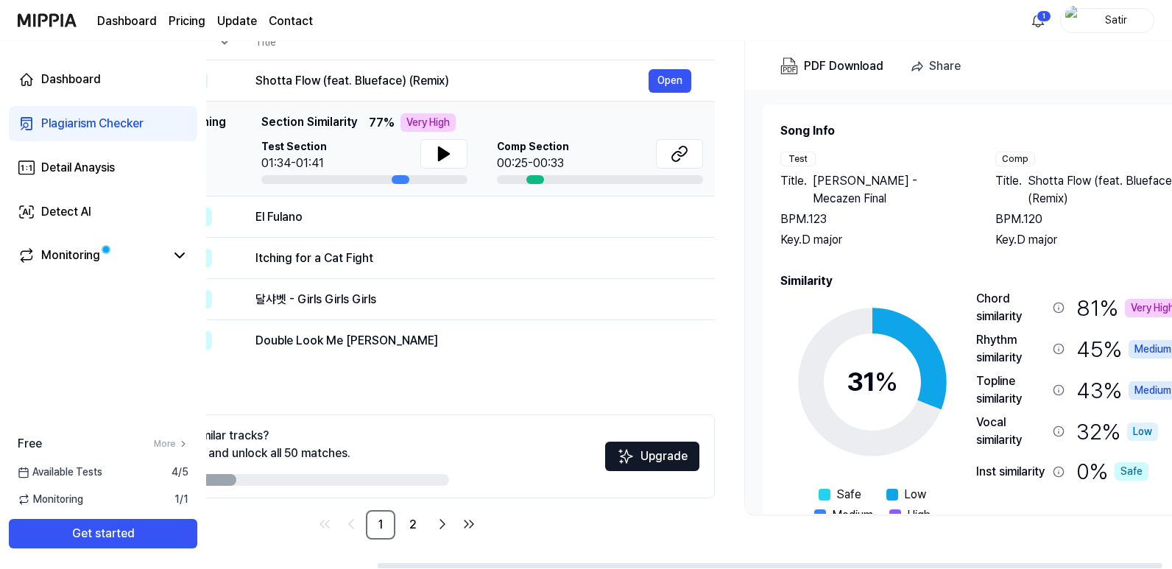
scroll to position [0, 0]
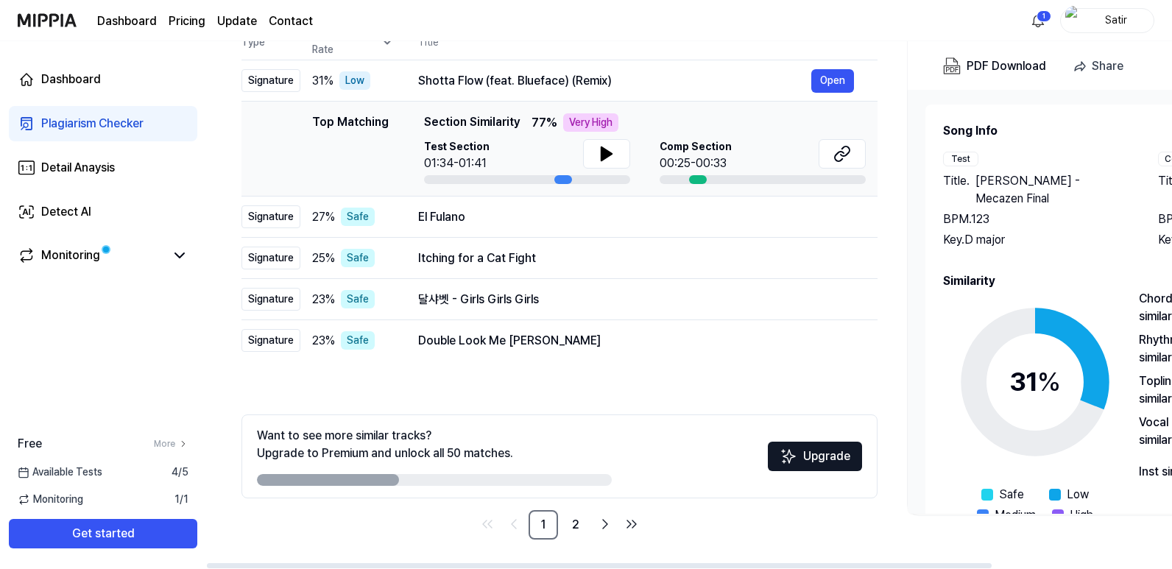
drag, startPoint x: 528, startPoint y: 567, endPoint x: 271, endPoint y: 542, distance: 258.8
click at [273, 563] on div at bounding box center [599, 565] width 785 height 5
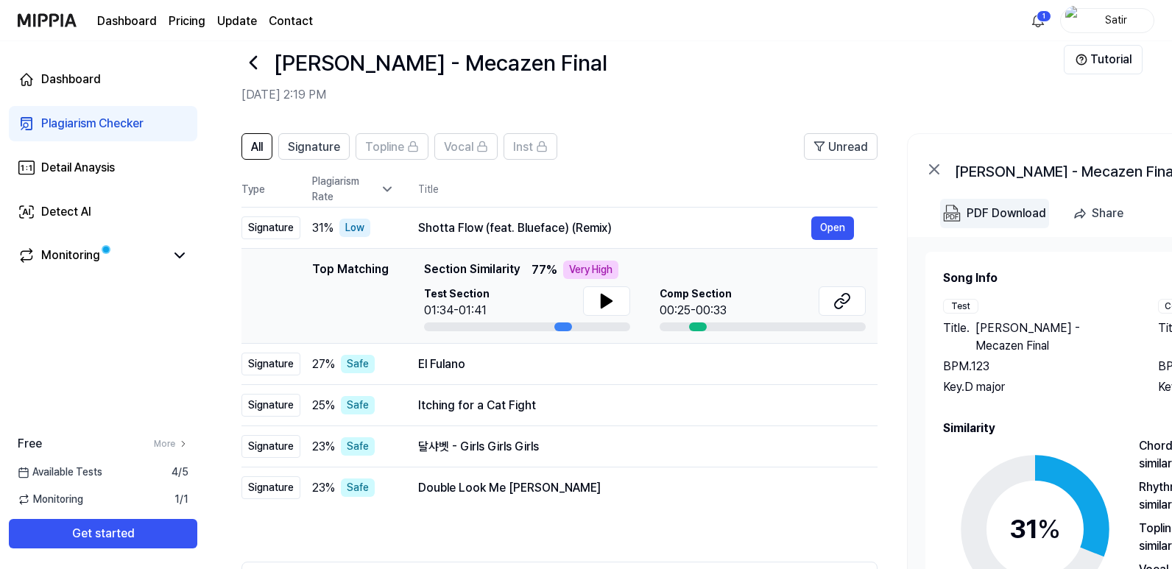
scroll to position [99, 0]
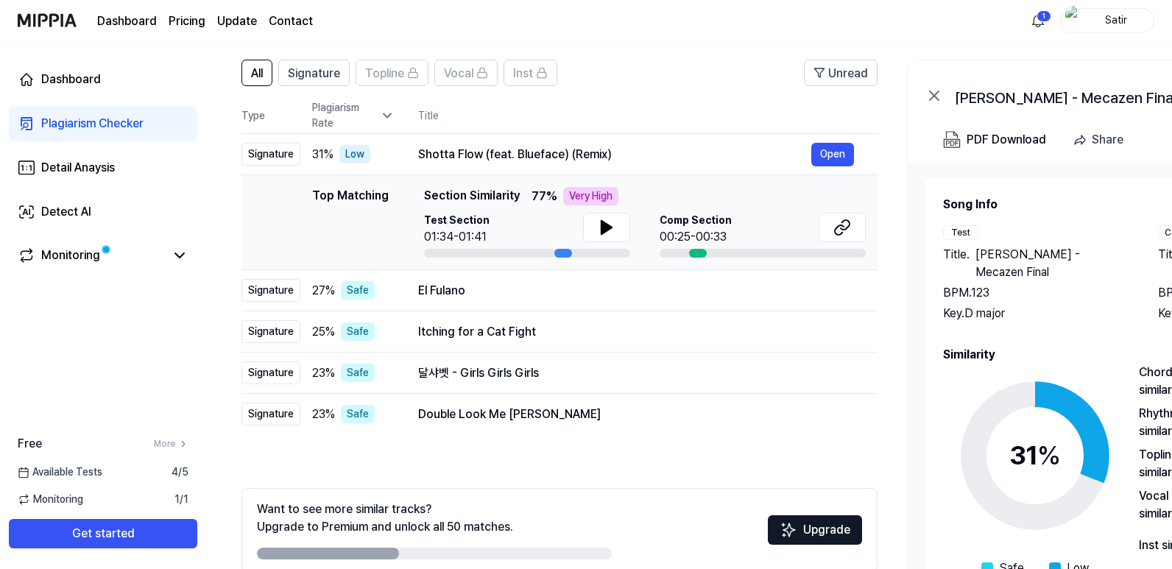
click at [570, 123] on th "Title" at bounding box center [647, 115] width 459 height 35
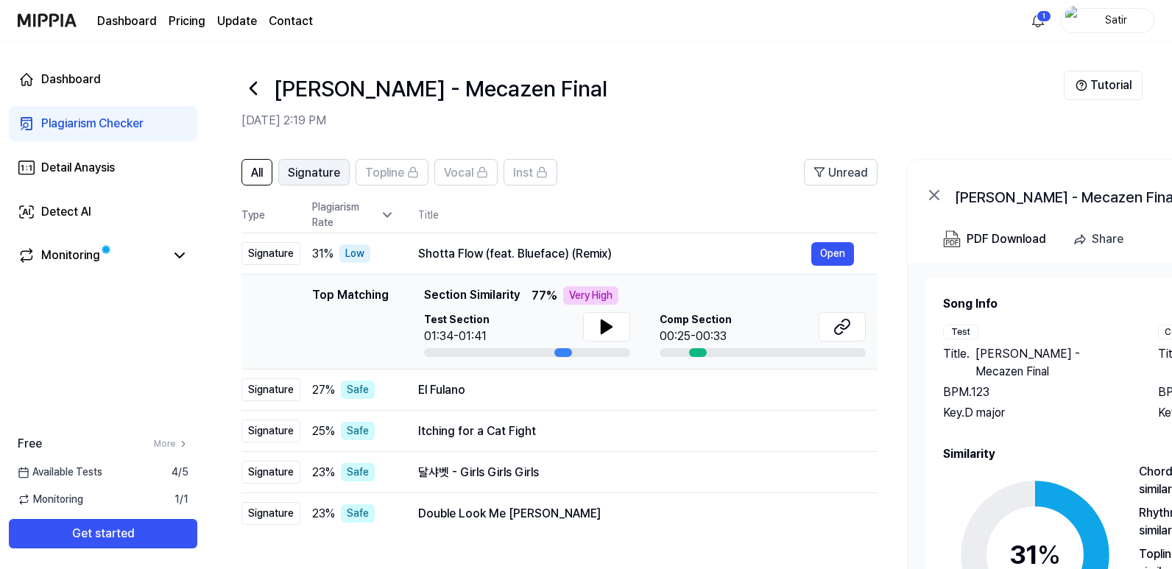
click at [321, 167] on span "Signature" at bounding box center [314, 173] width 52 height 18
click at [257, 177] on span "All" at bounding box center [257, 173] width 12 height 18
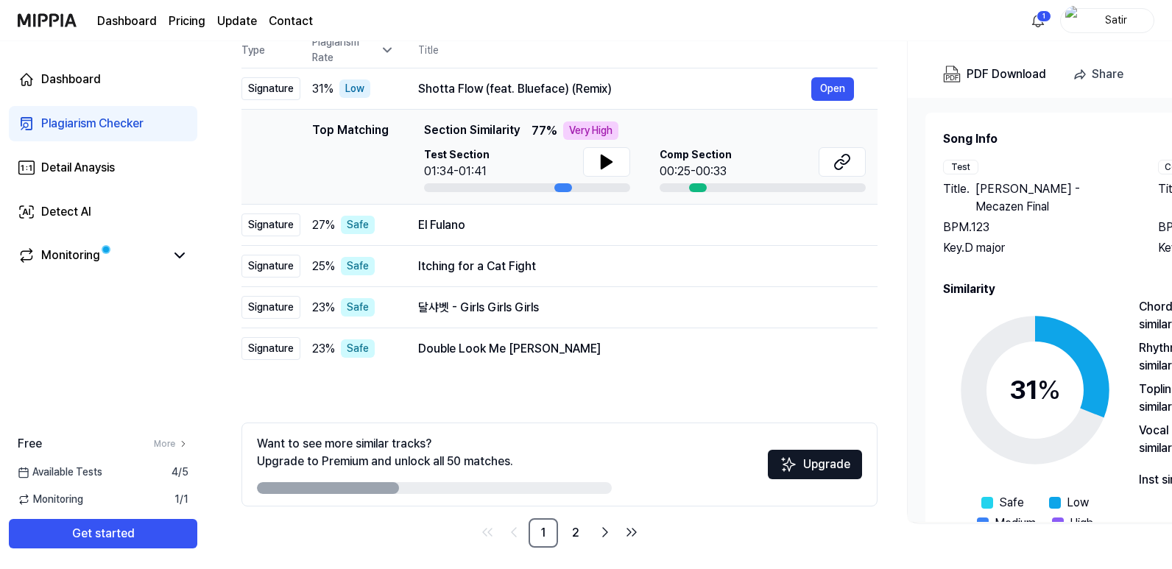
scroll to position [173, 0]
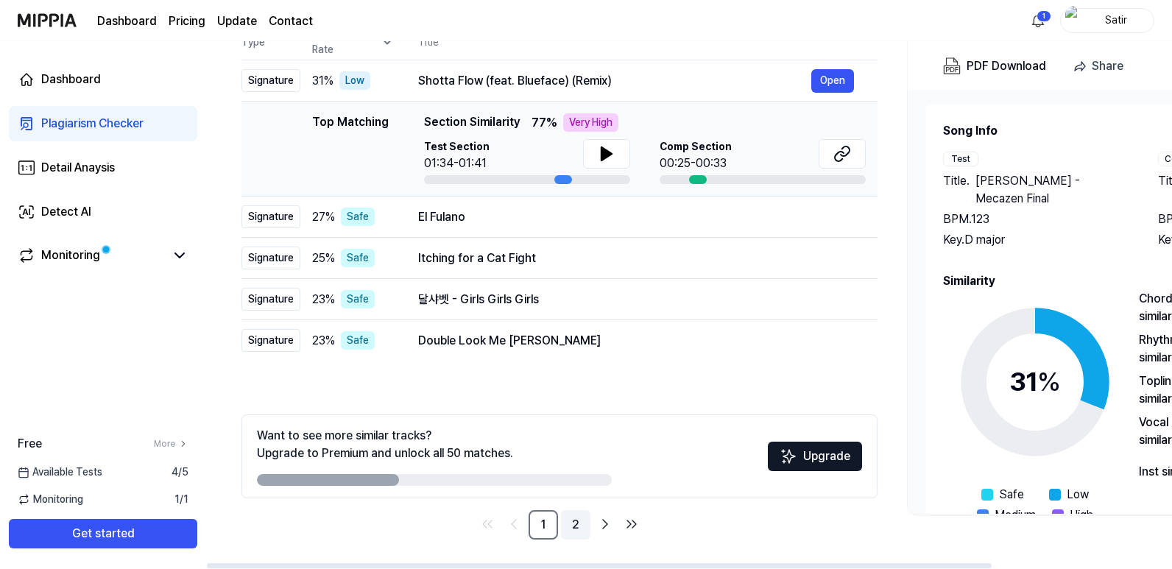
click at [570, 524] on link "2" at bounding box center [575, 524] width 29 height 29
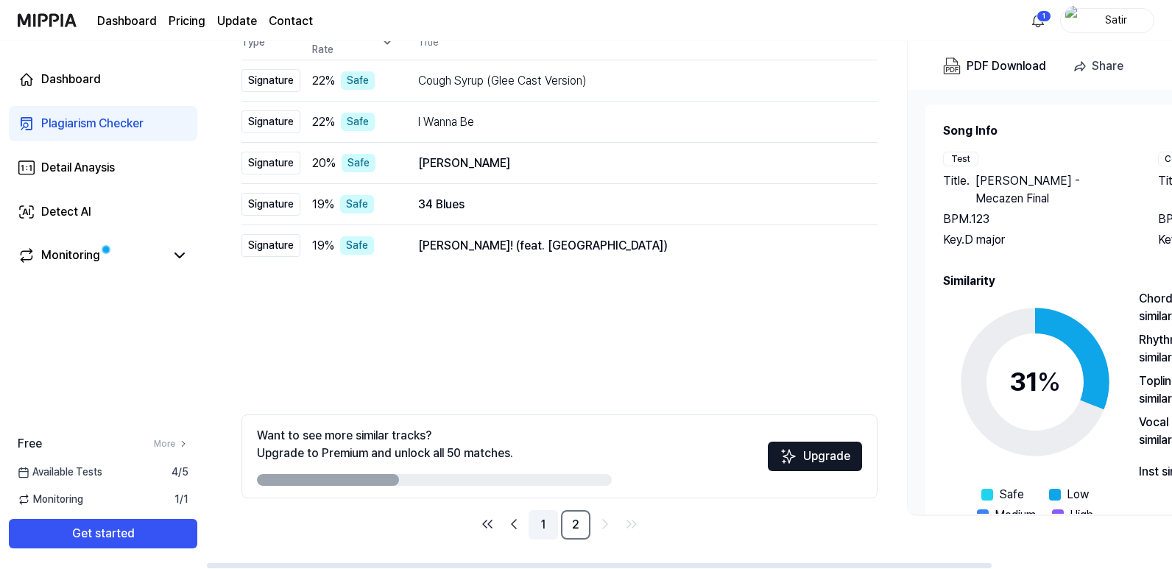
click at [549, 525] on link "1" at bounding box center [542, 524] width 29 height 29
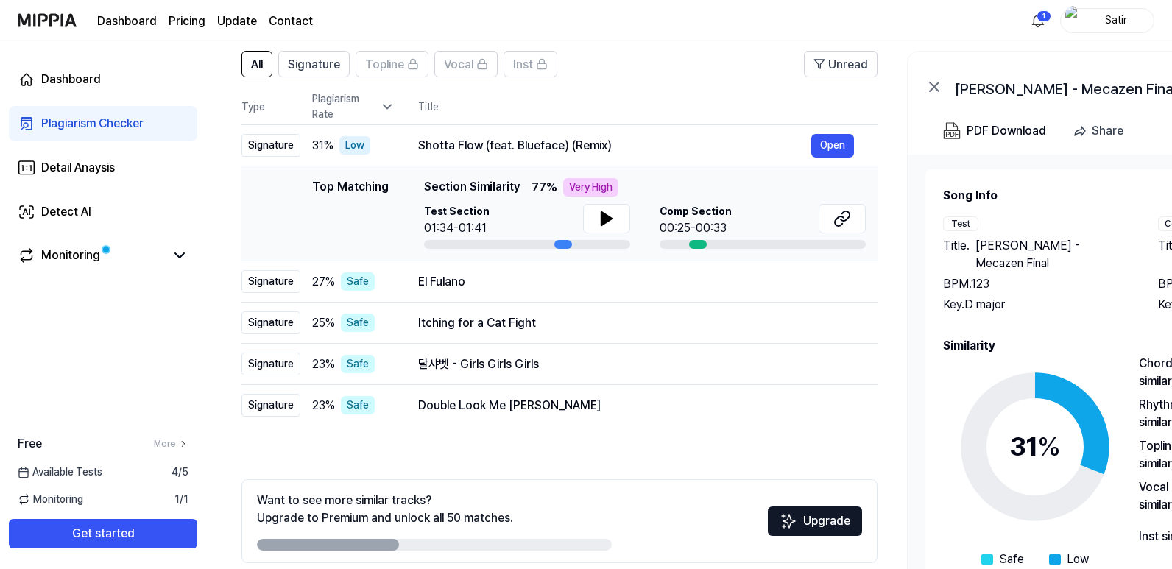
scroll to position [26, 0]
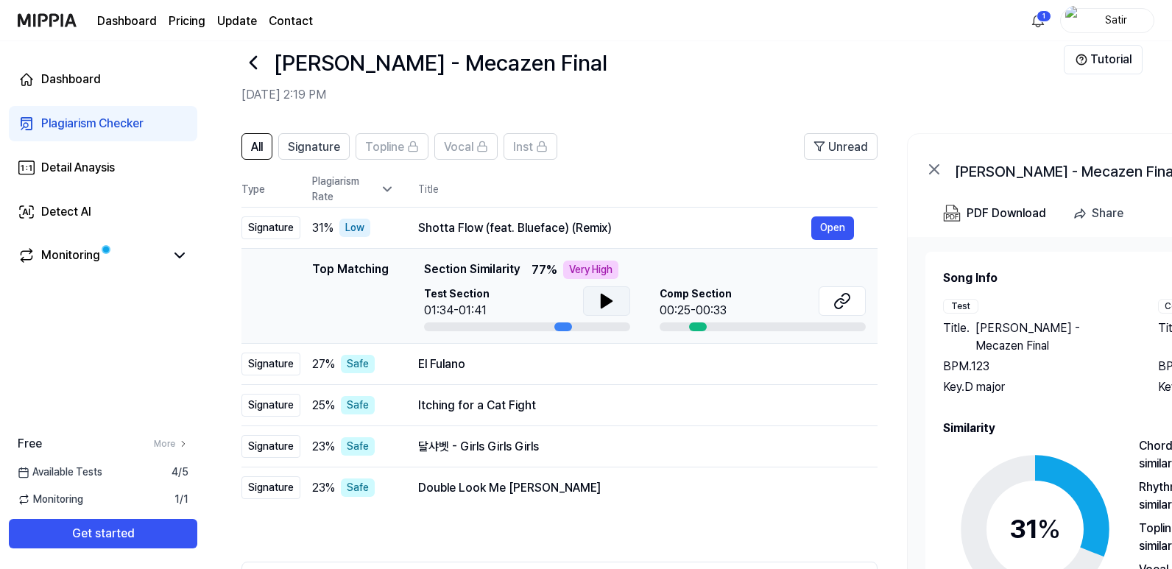
click at [610, 302] on icon at bounding box center [606, 300] width 10 height 13
click at [610, 302] on icon at bounding box center [609, 301] width 3 height 12
click at [837, 297] on icon at bounding box center [842, 301] width 18 height 18
click at [135, 260] on link "Monitoring" at bounding box center [91, 256] width 147 height 18
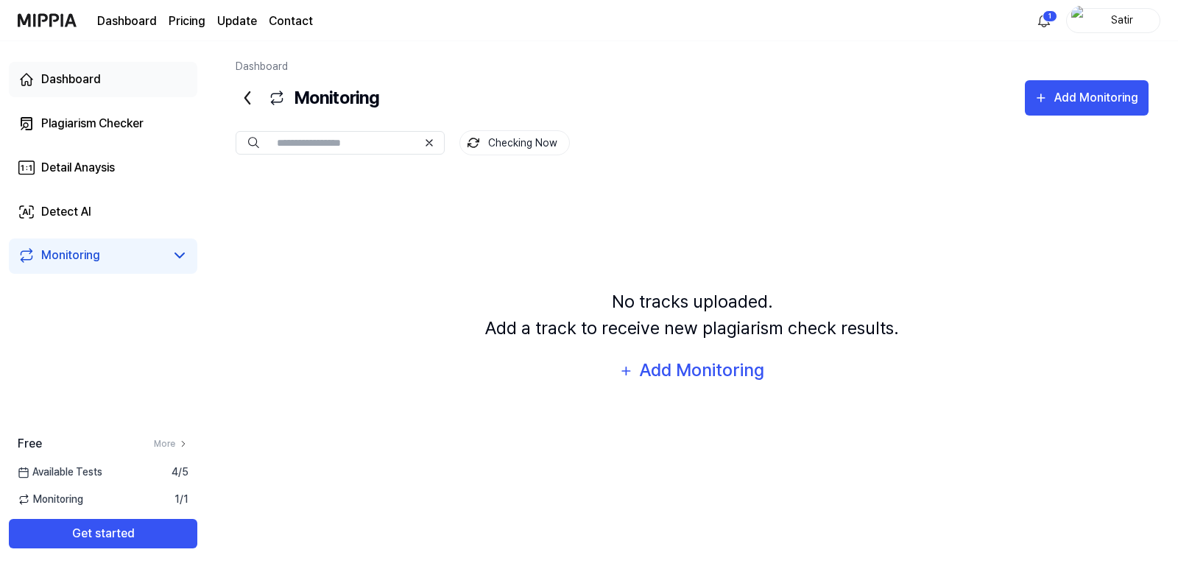
click at [110, 83] on link "Dashboard" at bounding box center [103, 79] width 188 height 35
